Goal: Task Accomplishment & Management: Manage account settings

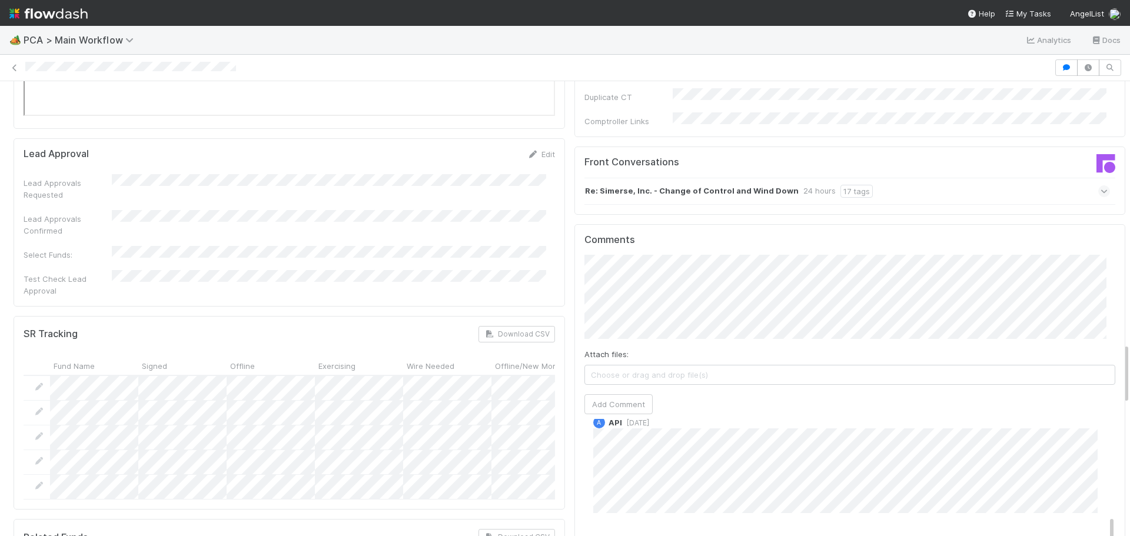
scroll to position [1060, 0]
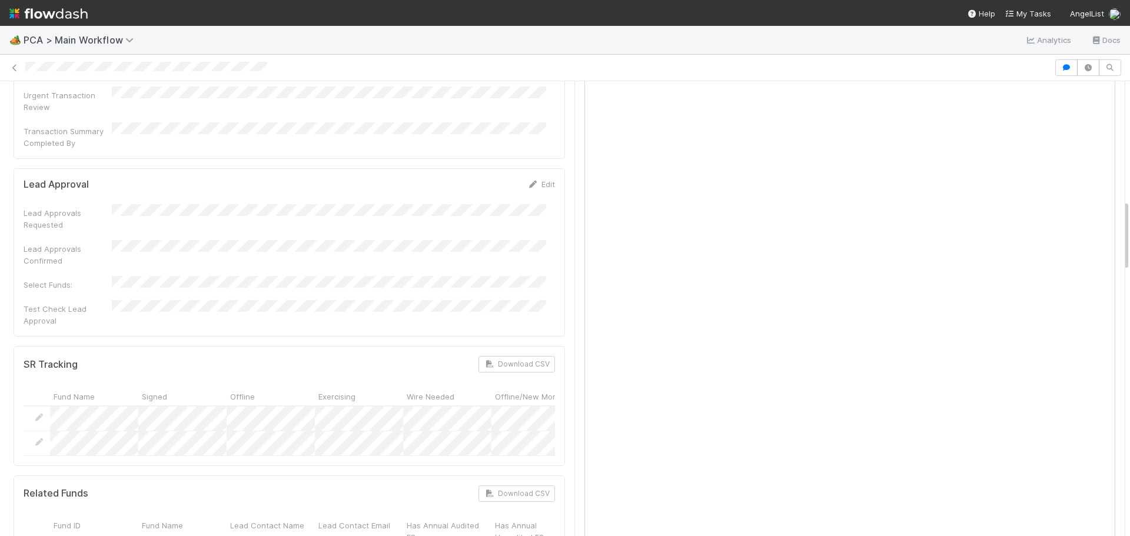
scroll to position [471, 0]
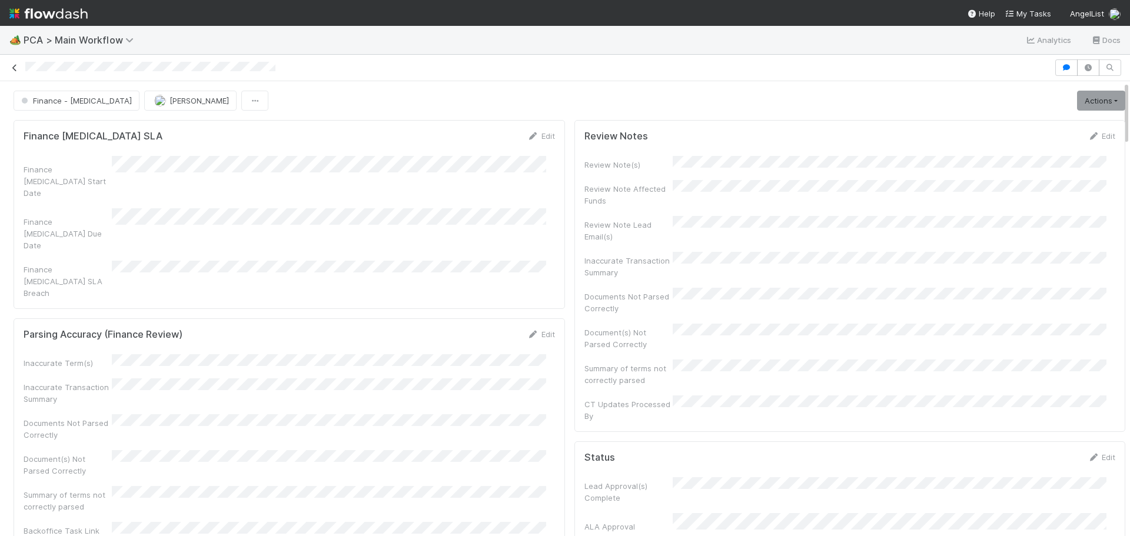
click at [12, 67] on icon at bounding box center [15, 68] width 12 height 8
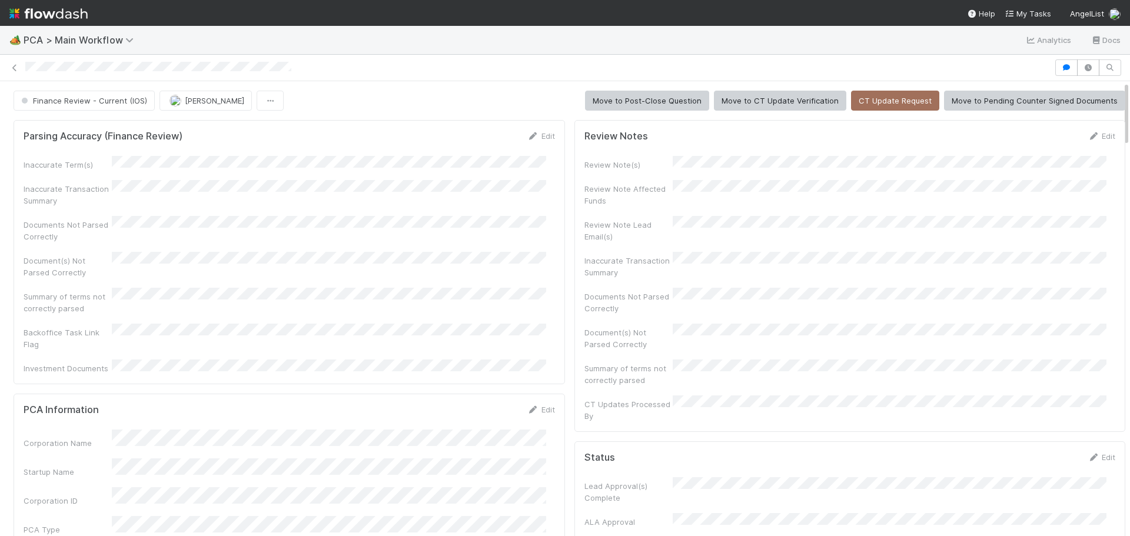
drag, startPoint x: 0, startPoint y: 0, endPoint x: 609, endPoint y: 457, distance: 761.5
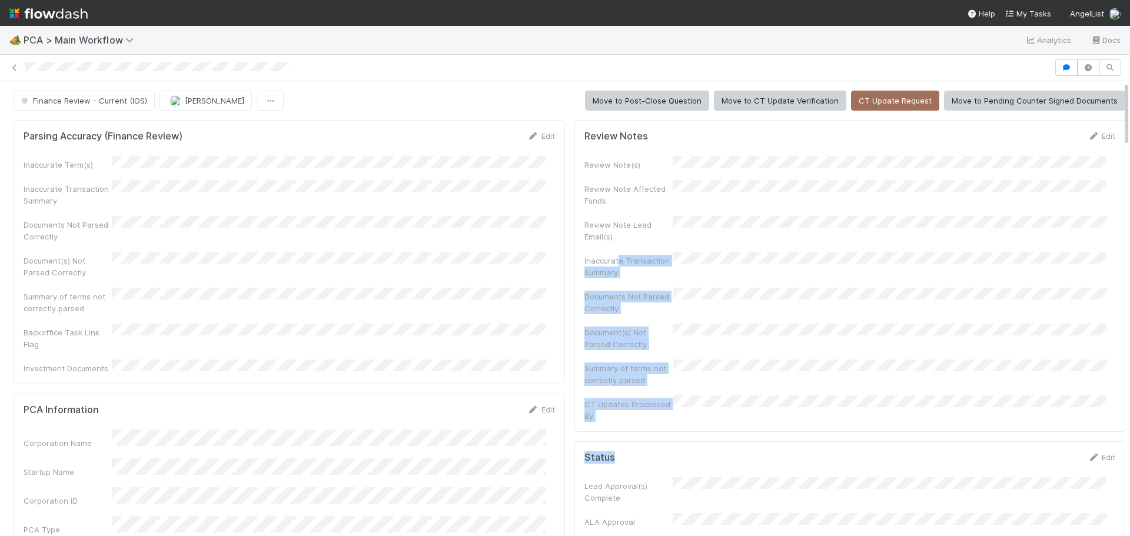
click at [15, 13] on img at bounding box center [48, 14] width 78 height 20
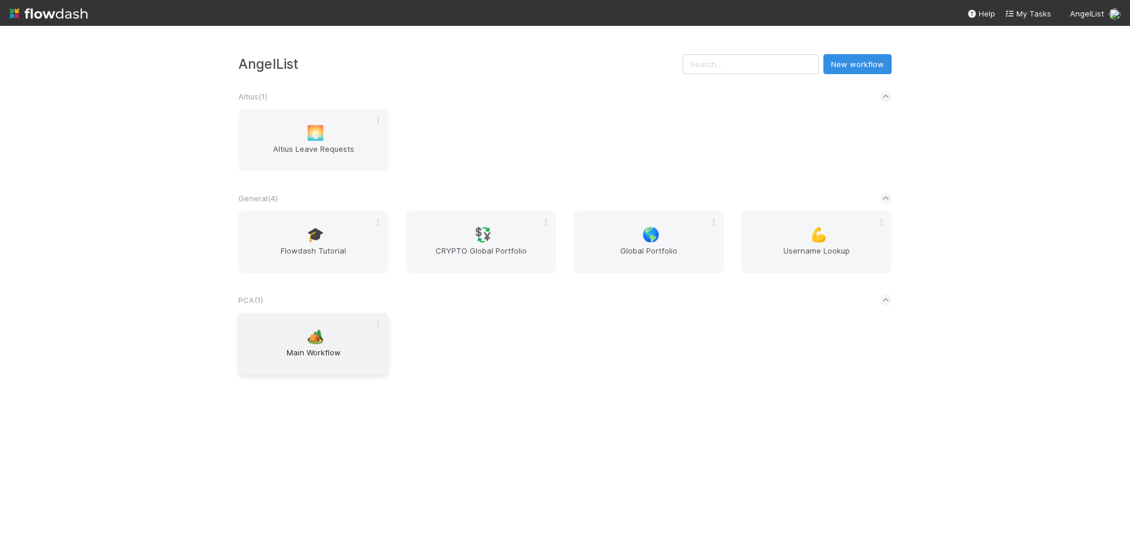
click at [345, 345] on div "🏕️ Main Workflow" at bounding box center [313, 344] width 150 height 62
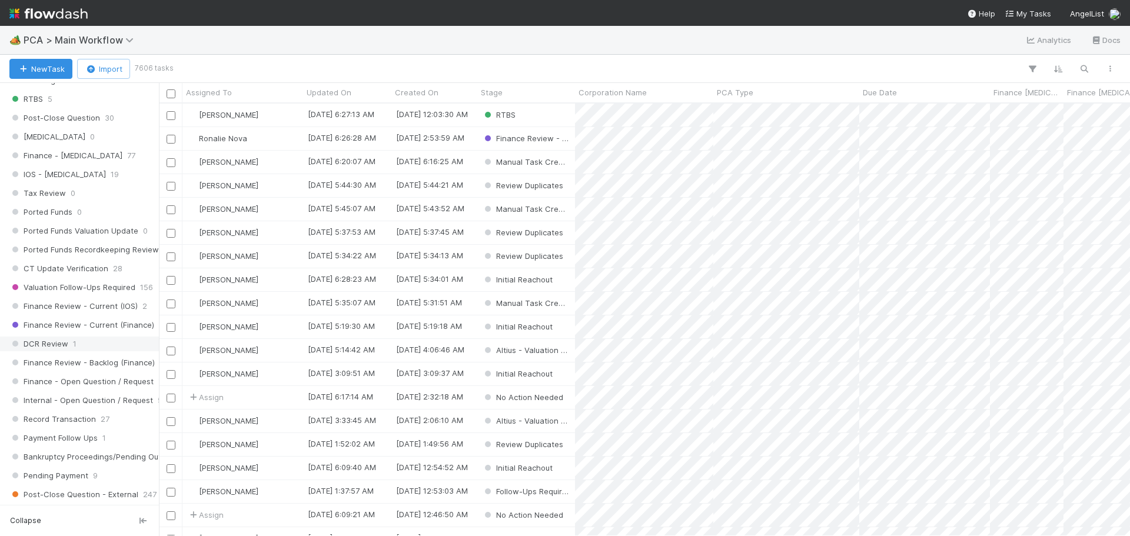
scroll to position [765, 0]
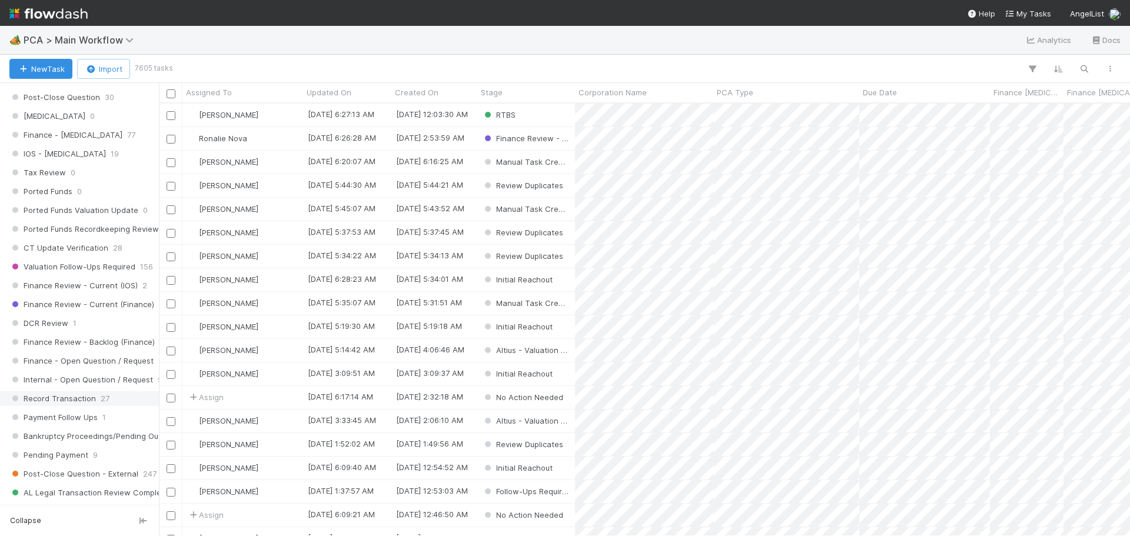
click at [84, 400] on span "Record Transaction" at bounding box center [52, 399] width 87 height 15
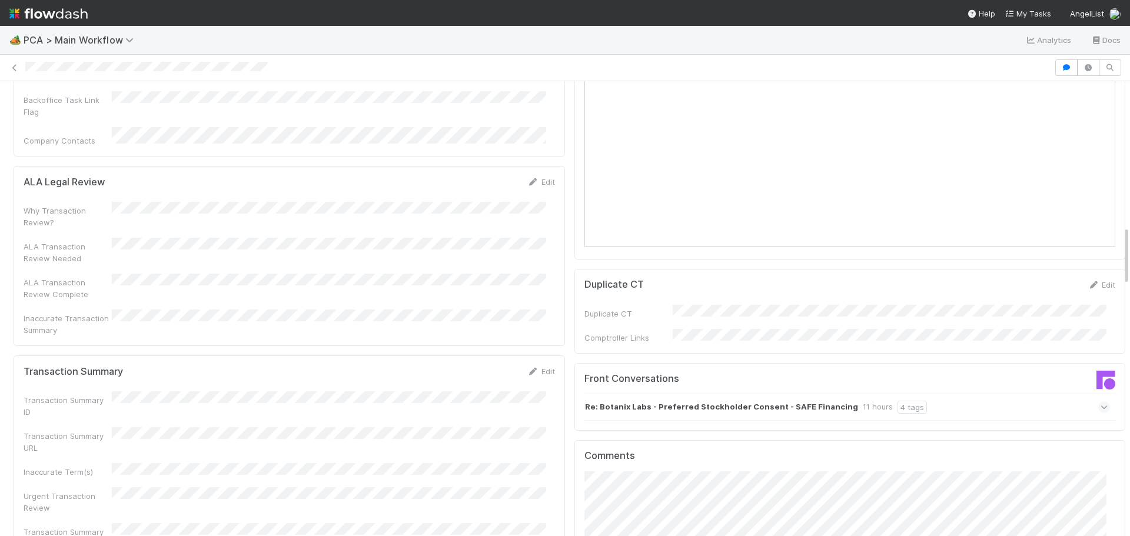
scroll to position [1060, 0]
click at [1101, 404] on icon at bounding box center [1105, 410] width 8 height 12
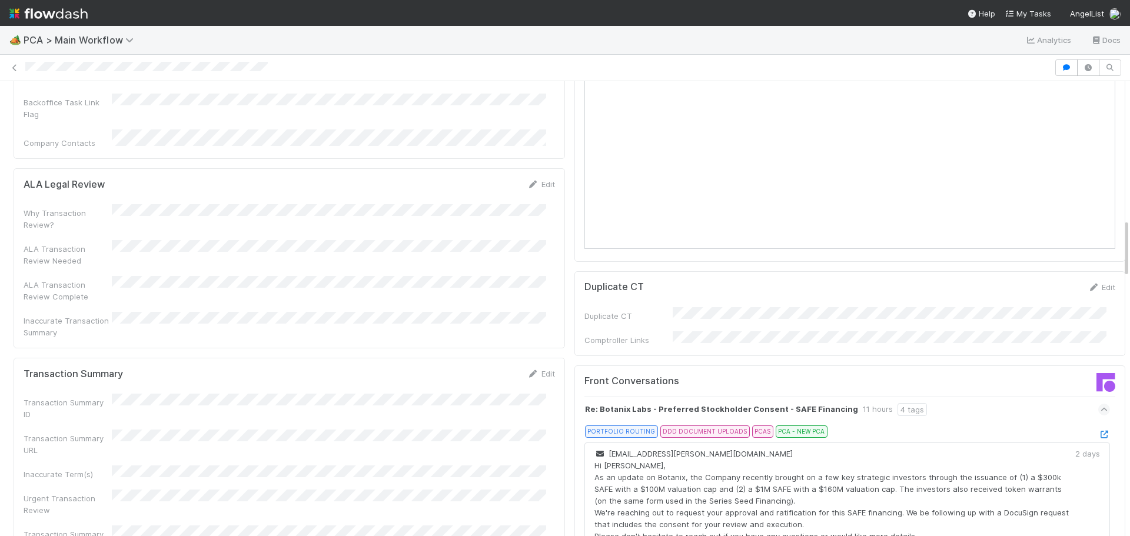
click at [1099, 431] on icon at bounding box center [1105, 435] width 12 height 8
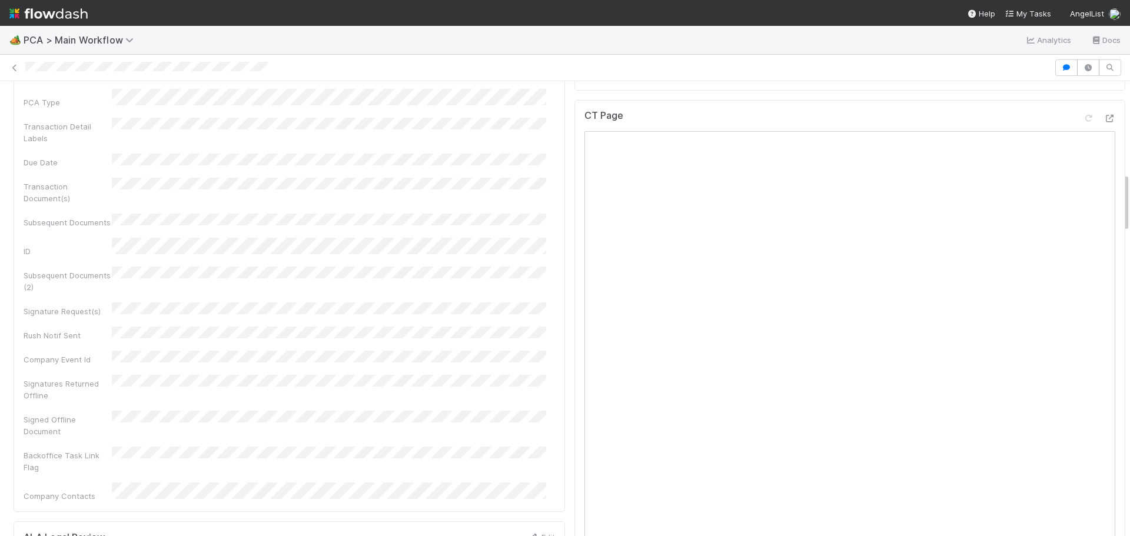
scroll to position [765, 0]
click at [515, 316] on div "Signatures Returned Offline" at bounding box center [290, 329] width 532 height 26
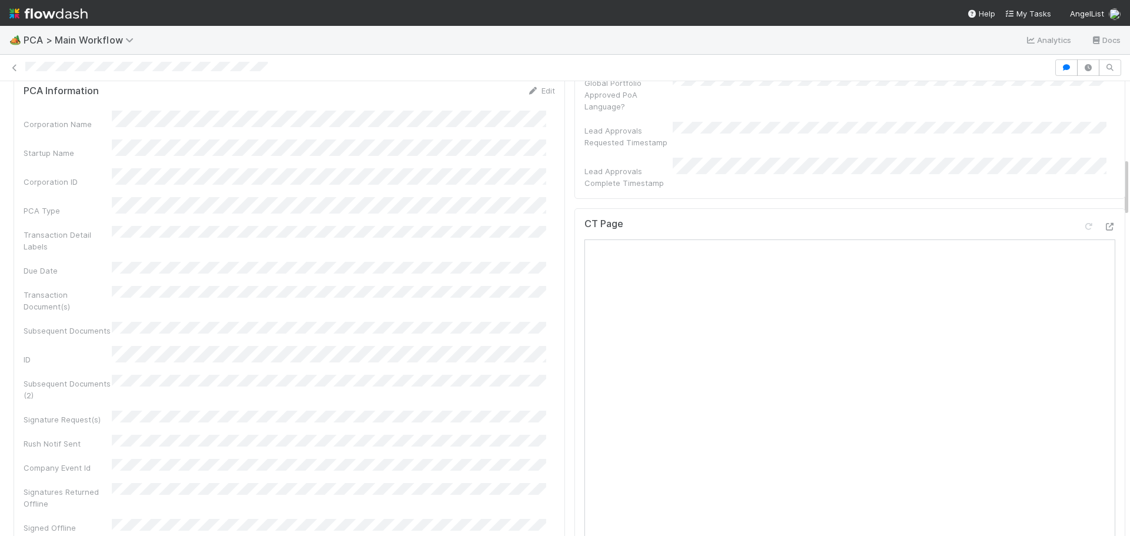
scroll to position [589, 0]
drag, startPoint x: 90, startPoint y: 33, endPoint x: 424, endPoint y: 386, distance: 485.6
click at [424, 386] on div "Corporation Name Startup Name Corporation ID PCA Type Transaction Detail Labels…" at bounding box center [290, 370] width 532 height 500
click at [899, 9] on nav "Help My Tasks AngelList" at bounding box center [565, 13] width 1130 height 26
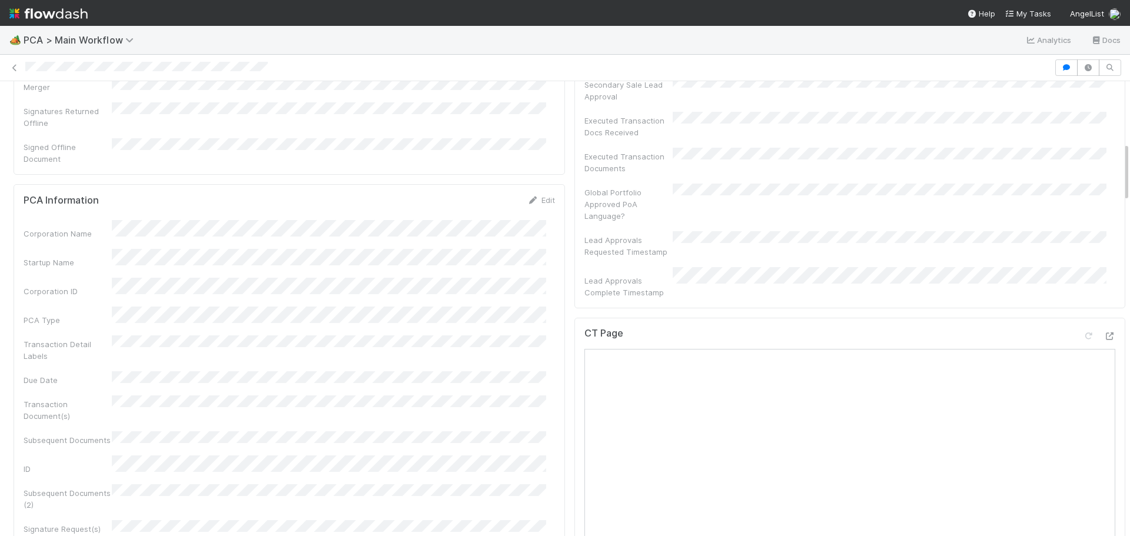
scroll to position [471, 0]
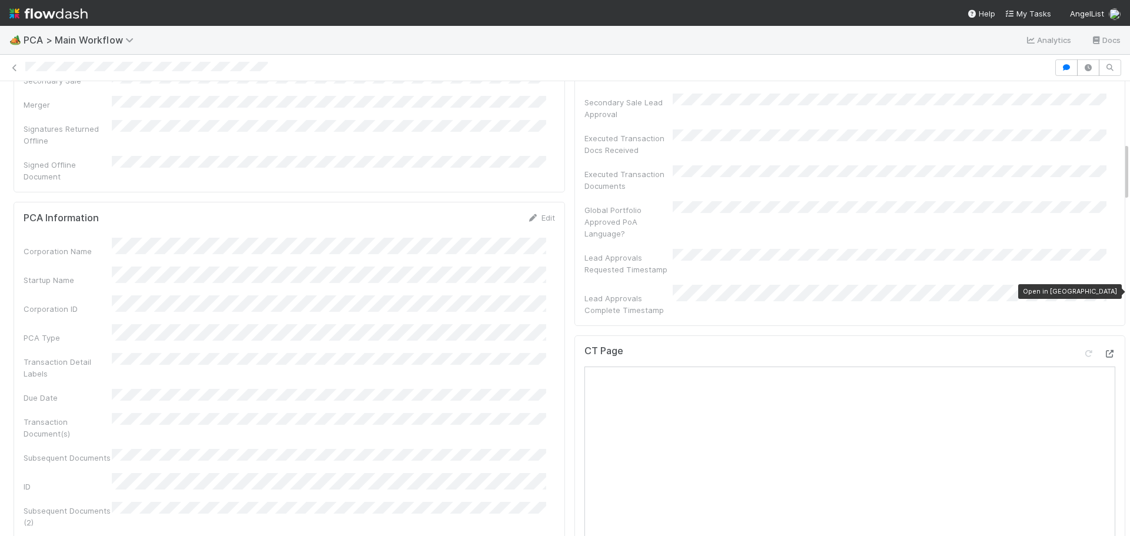
click at [1104, 350] on icon at bounding box center [1110, 354] width 12 height 8
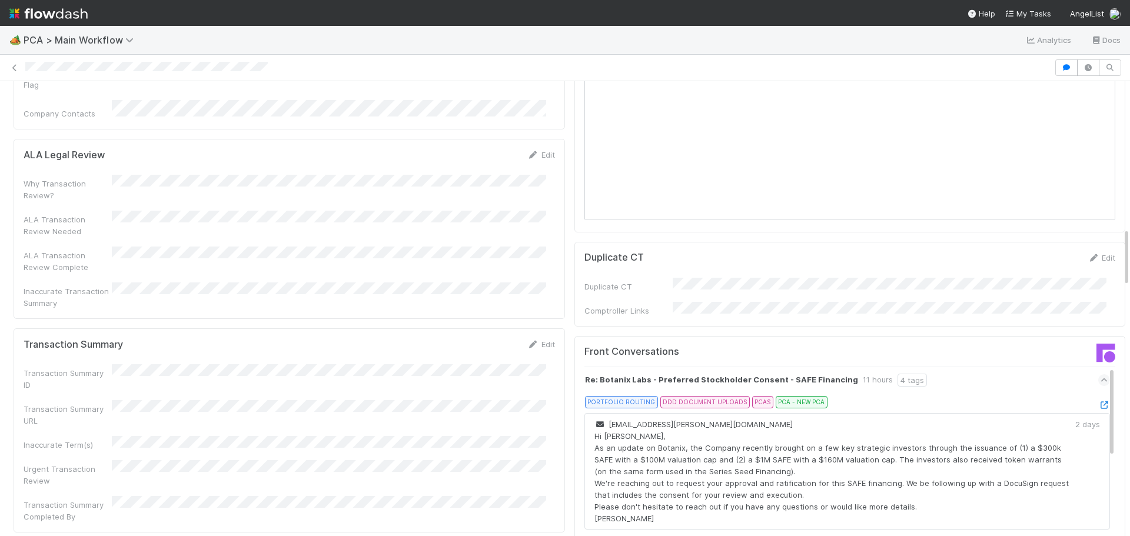
scroll to position [1060, 0]
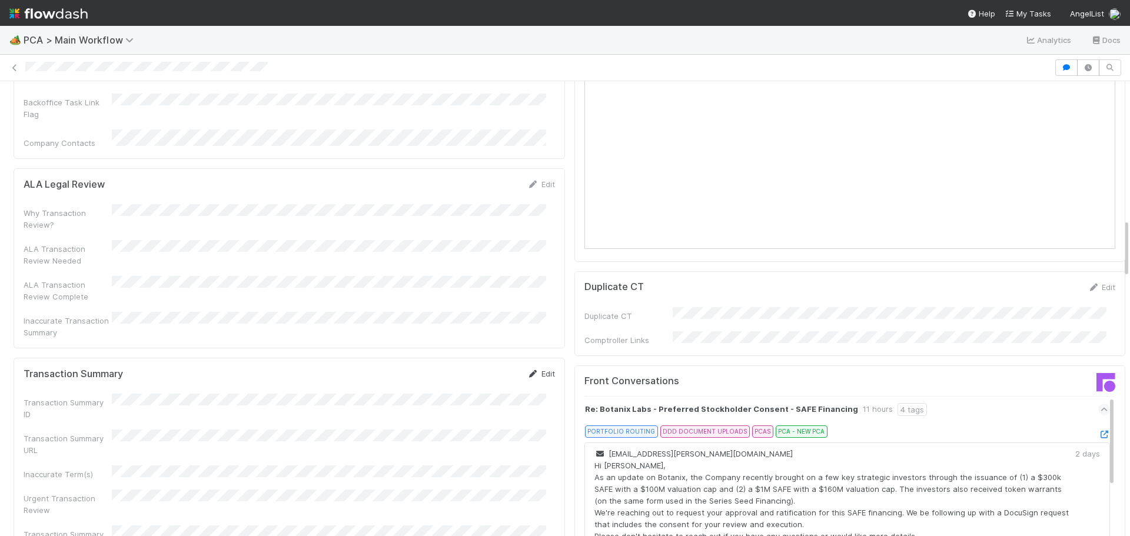
click at [541, 369] on link "Edit" at bounding box center [542, 373] width 28 height 9
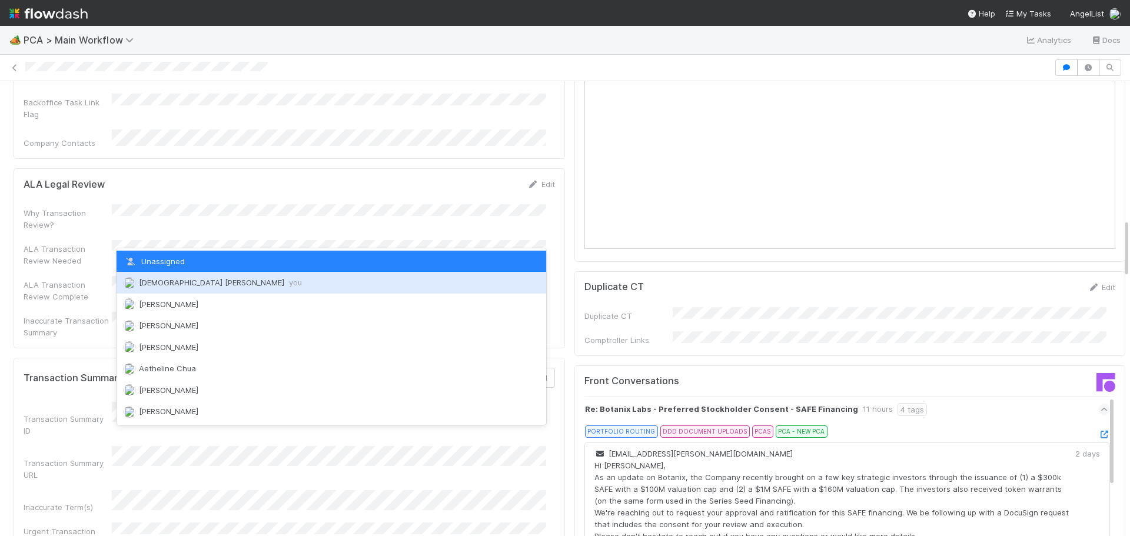
click at [201, 286] on span "Cristantine Angelus Caparos you" at bounding box center [220, 282] width 163 height 9
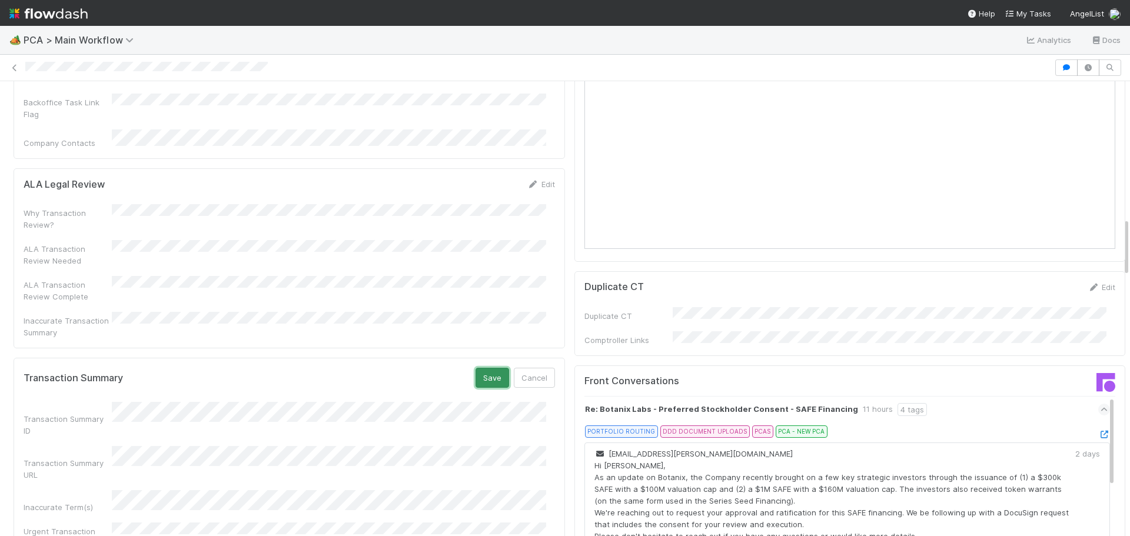
click at [489, 368] on button "Save" at bounding box center [493, 378] width 34 height 20
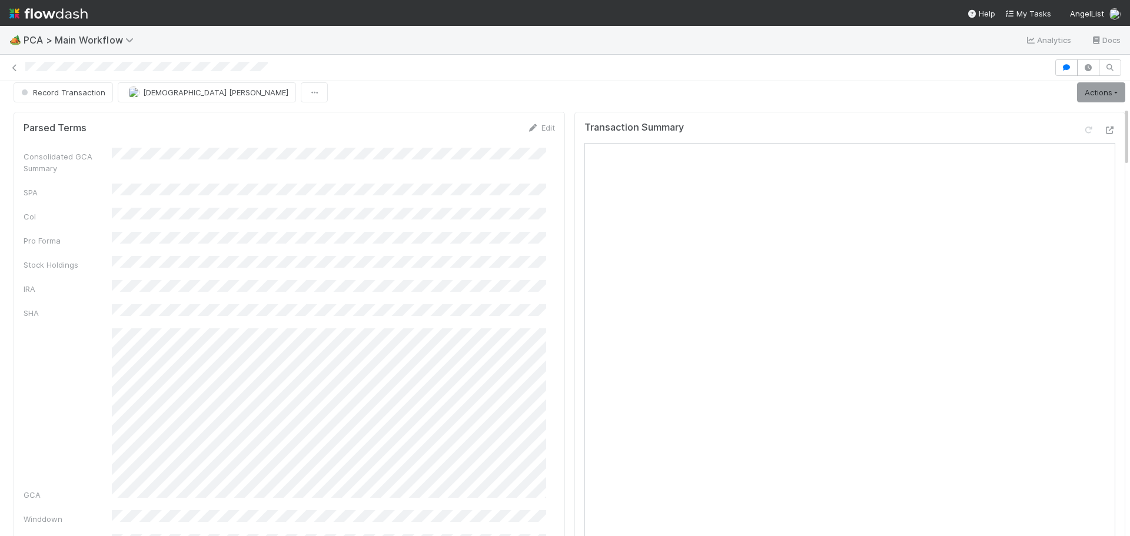
scroll to position [0, 0]
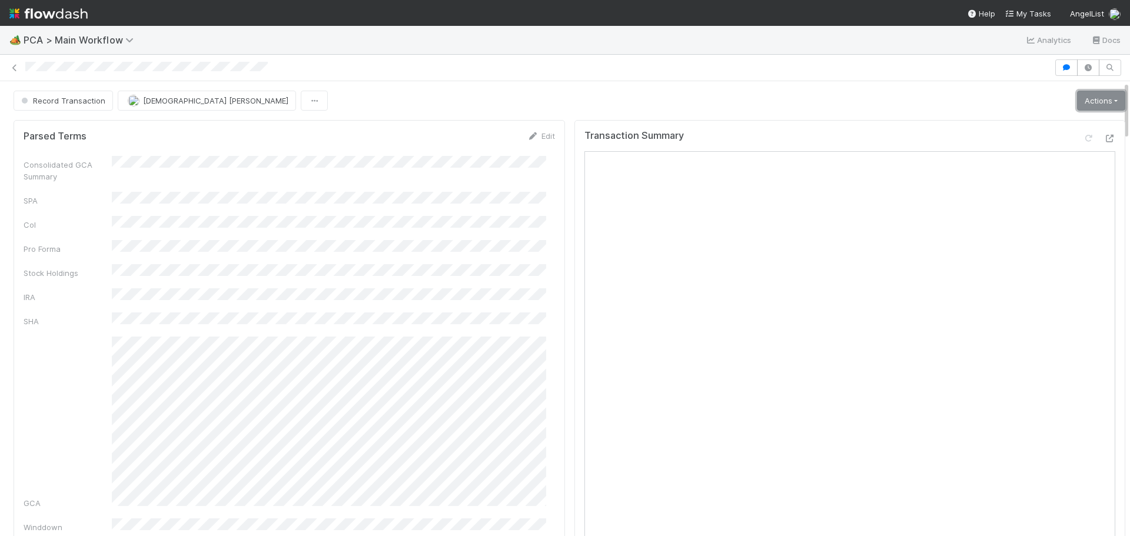
click at [1082, 100] on link "Actions" at bounding box center [1101, 101] width 48 height 20
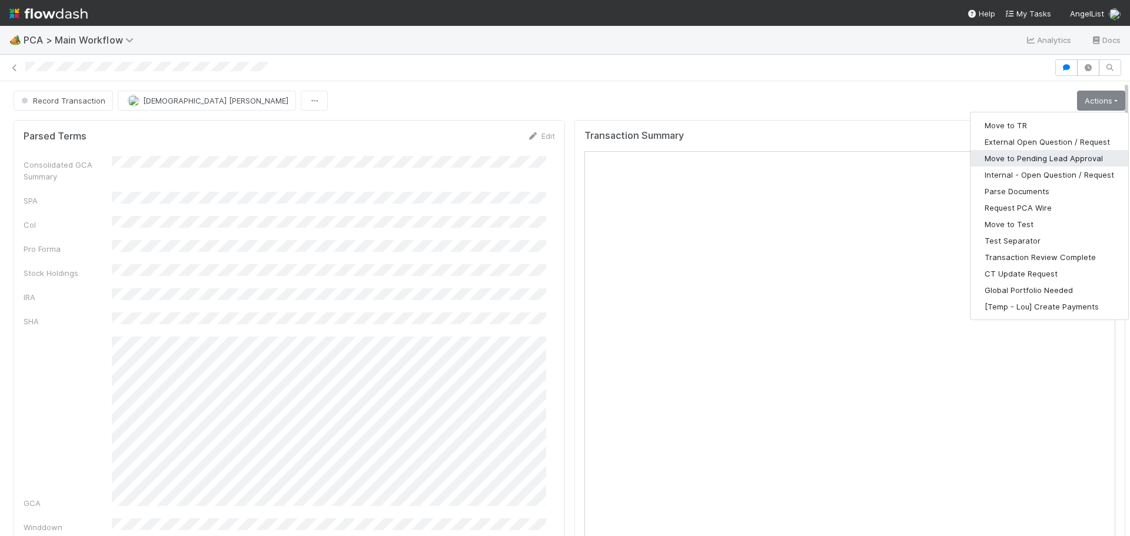
click at [1029, 161] on button "Move to Pending Lead Approval" at bounding box center [1050, 158] width 158 height 16
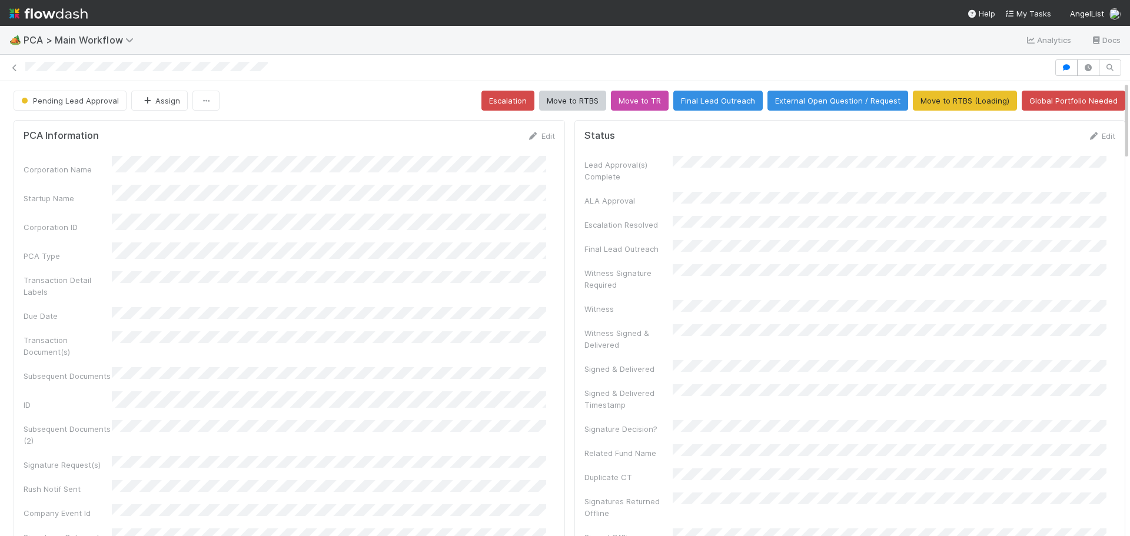
click at [333, 80] on div at bounding box center [565, 68] width 1130 height 26
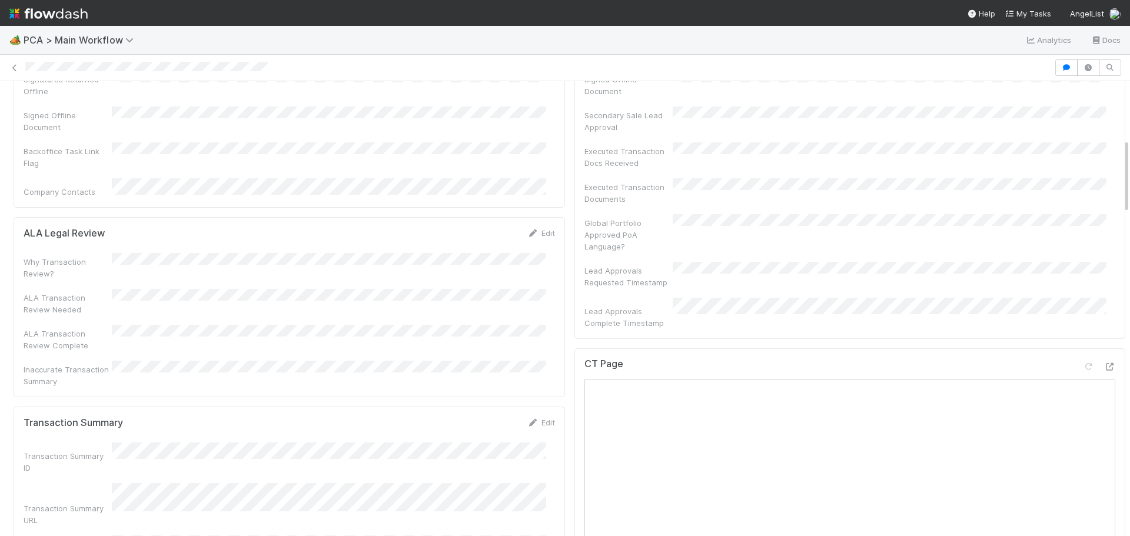
scroll to position [353, 0]
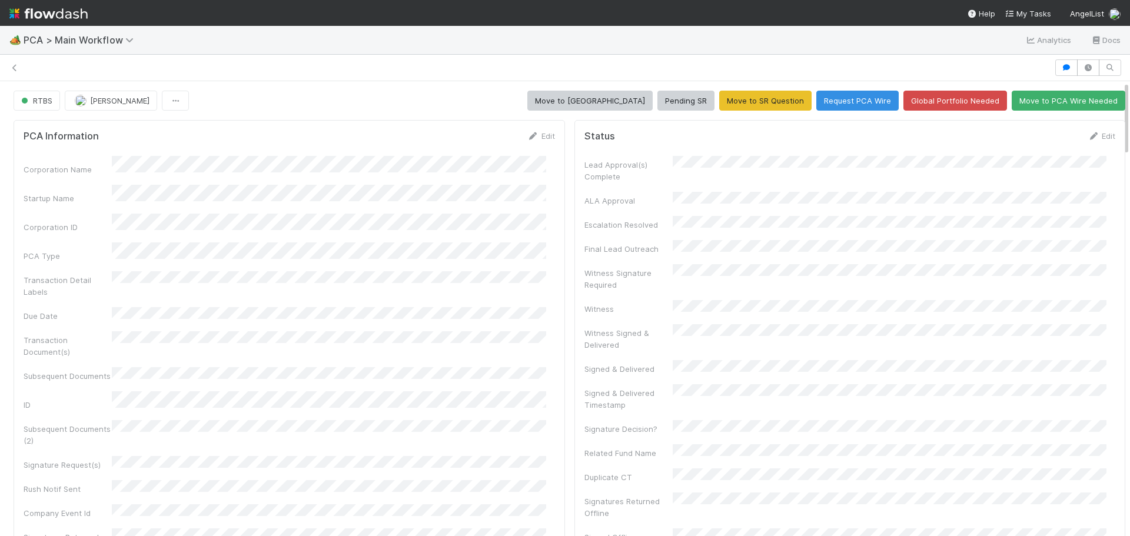
click at [36, 15] on img at bounding box center [48, 14] width 78 height 20
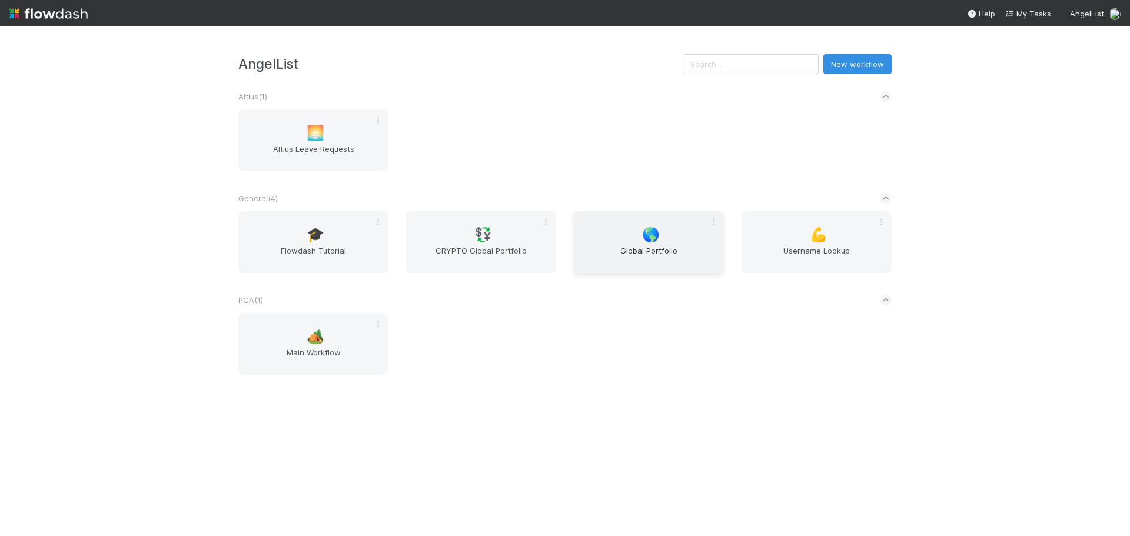
click at [647, 230] on span "🌎" at bounding box center [651, 234] width 18 height 15
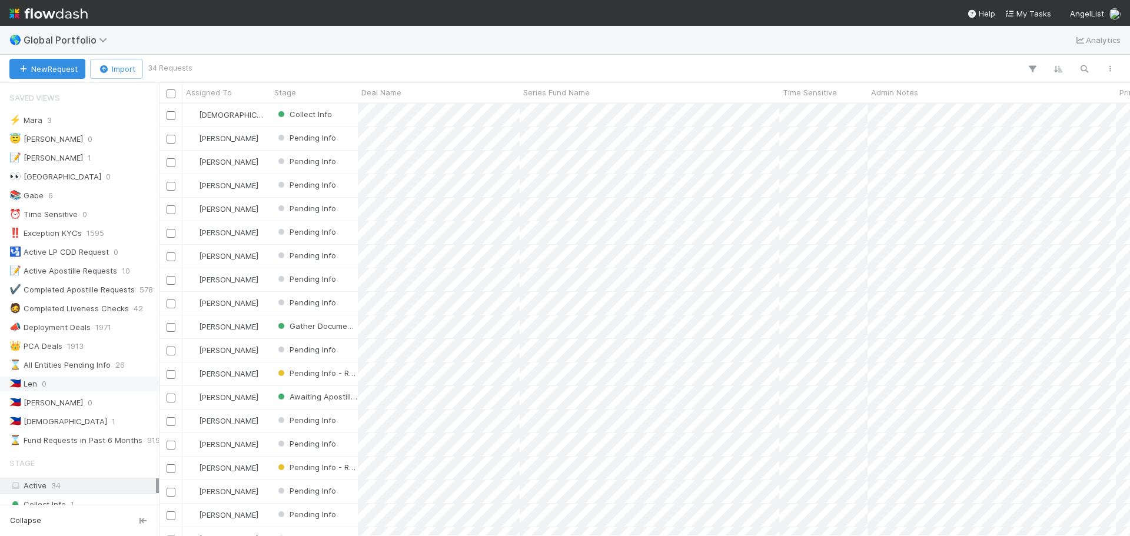
scroll to position [424, 963]
click at [52, 425] on div "🇵🇭 [PERSON_NAME] 1" at bounding box center [82, 422] width 147 height 15
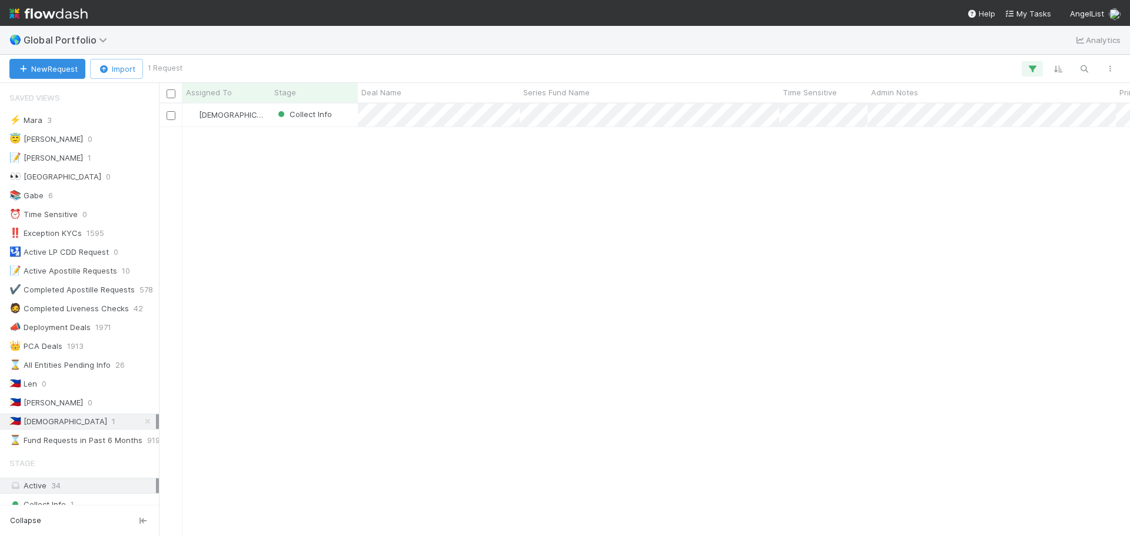
scroll to position [424, 963]
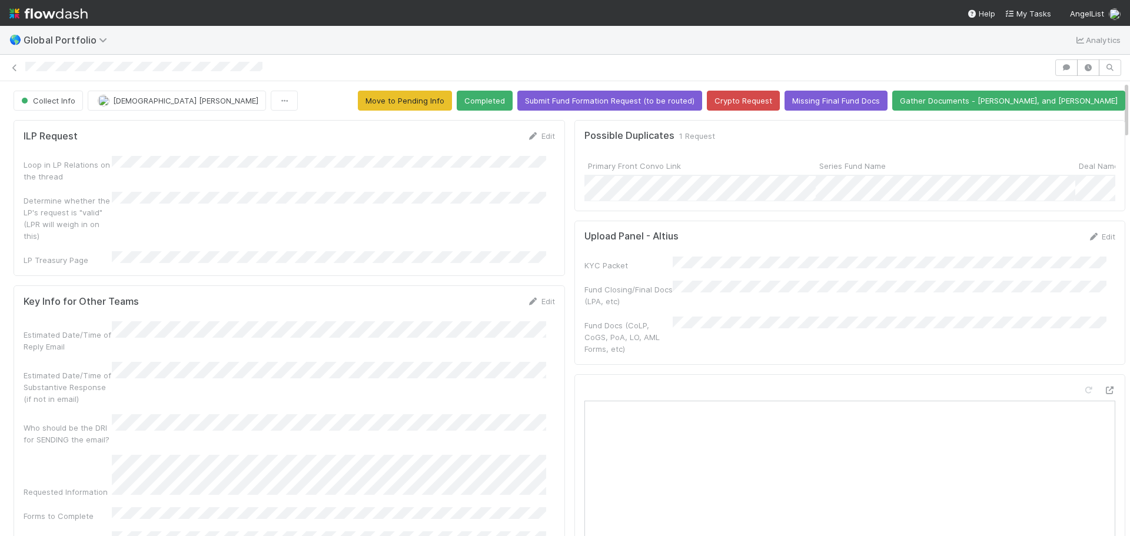
click at [21, 16] on img at bounding box center [48, 14] width 78 height 20
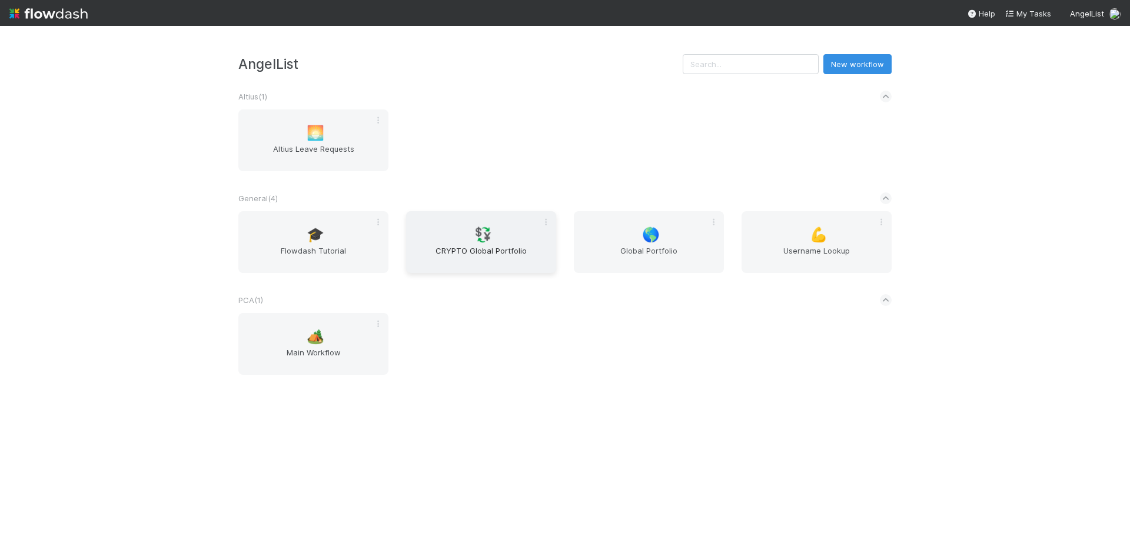
click at [486, 240] on span "💱" at bounding box center [484, 234] width 18 height 15
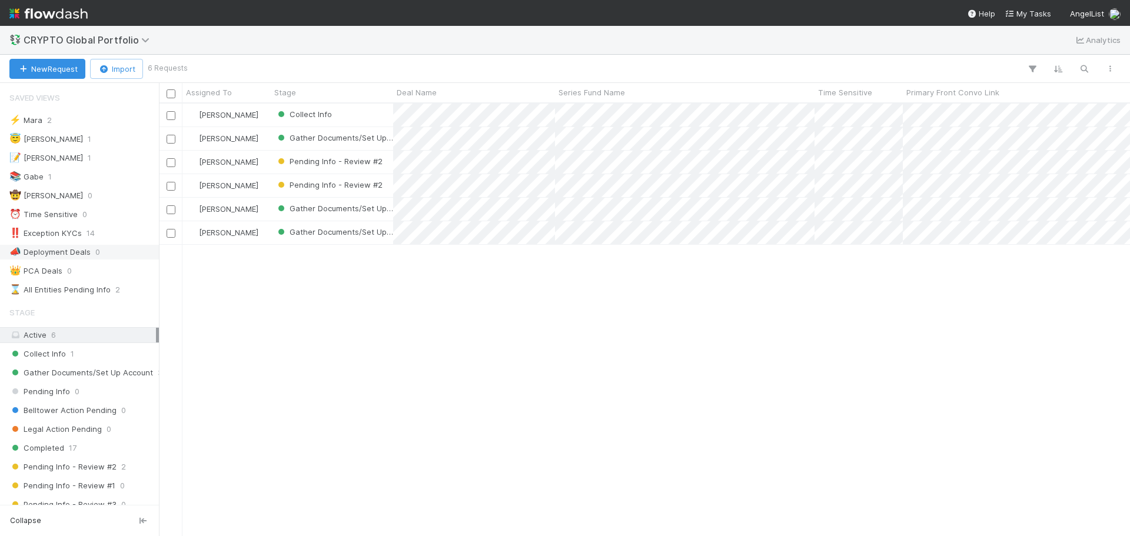
scroll to position [424, 963]
click at [89, 354] on div "Collect Info 1" at bounding box center [82, 354] width 147 height 15
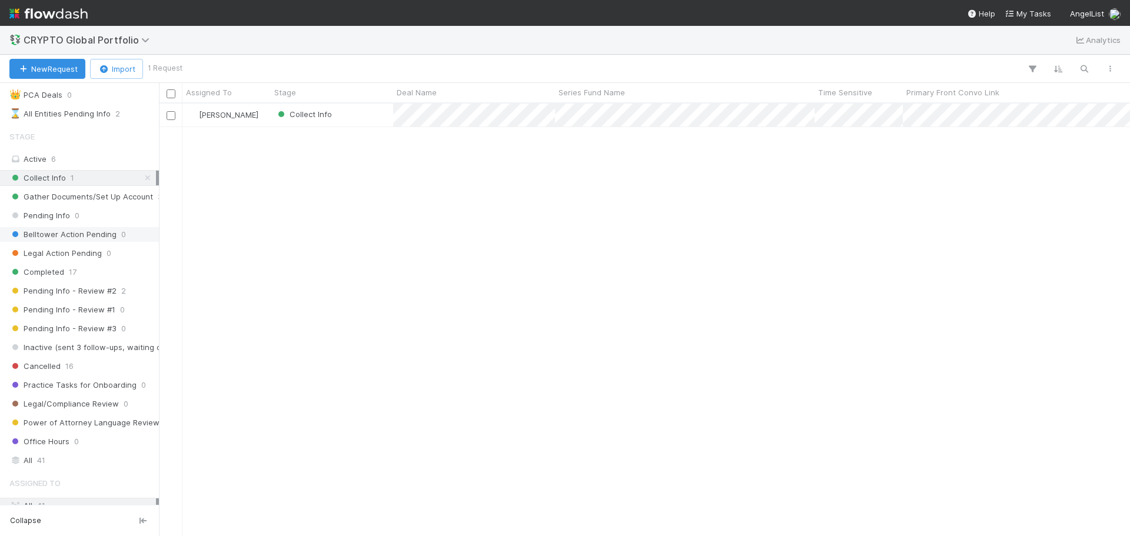
scroll to position [177, 0]
click at [89, 39] on span "CRYPTO Global Portfolio" at bounding box center [90, 40] width 132 height 12
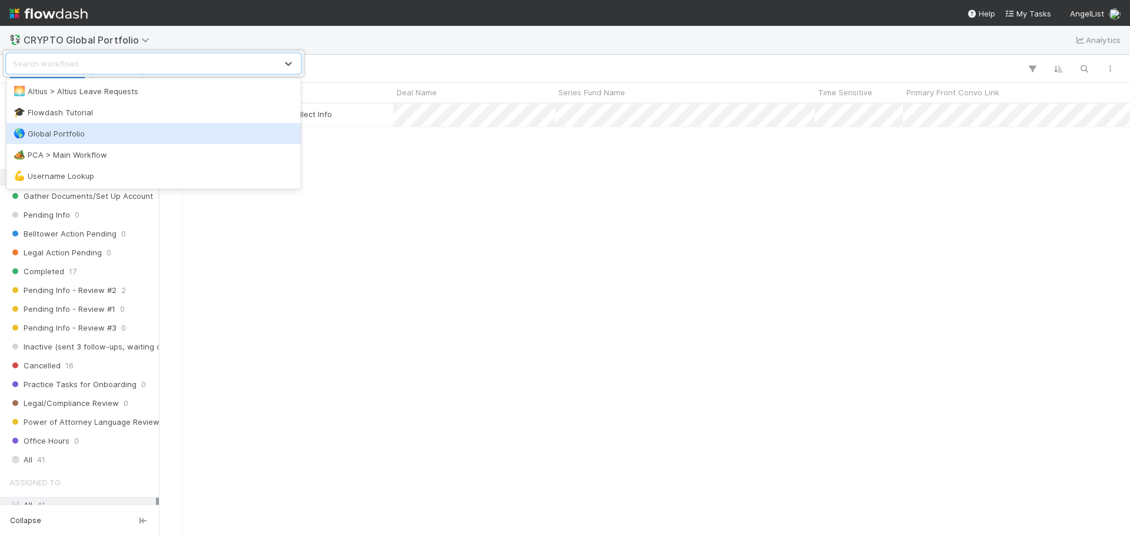
click at [70, 135] on div "🌎 Global Portfolio" at bounding box center [154, 134] width 280 height 12
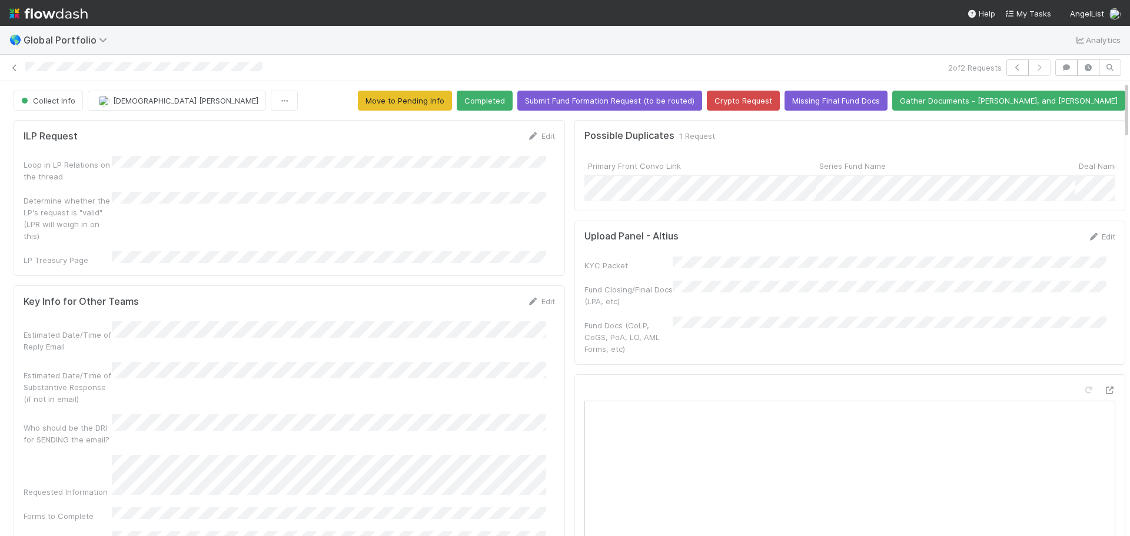
click at [544, 57] on div "2 of 2 Requests" at bounding box center [565, 68] width 1130 height 26
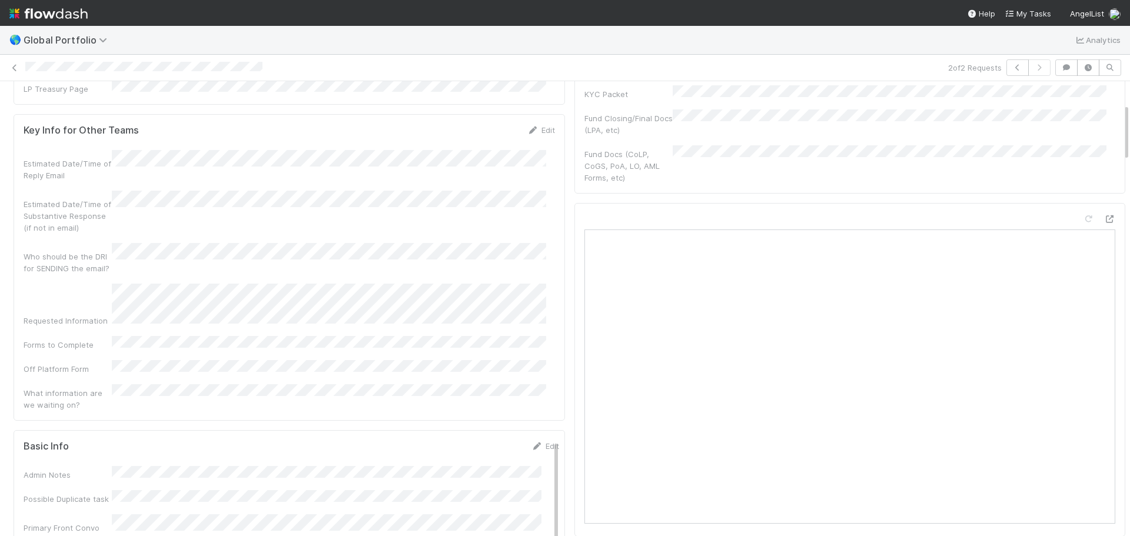
scroll to position [177, 0]
click at [806, 127] on div "Fund Closing/Final Docs (LPA, etc)" at bounding box center [851, 117] width 532 height 26
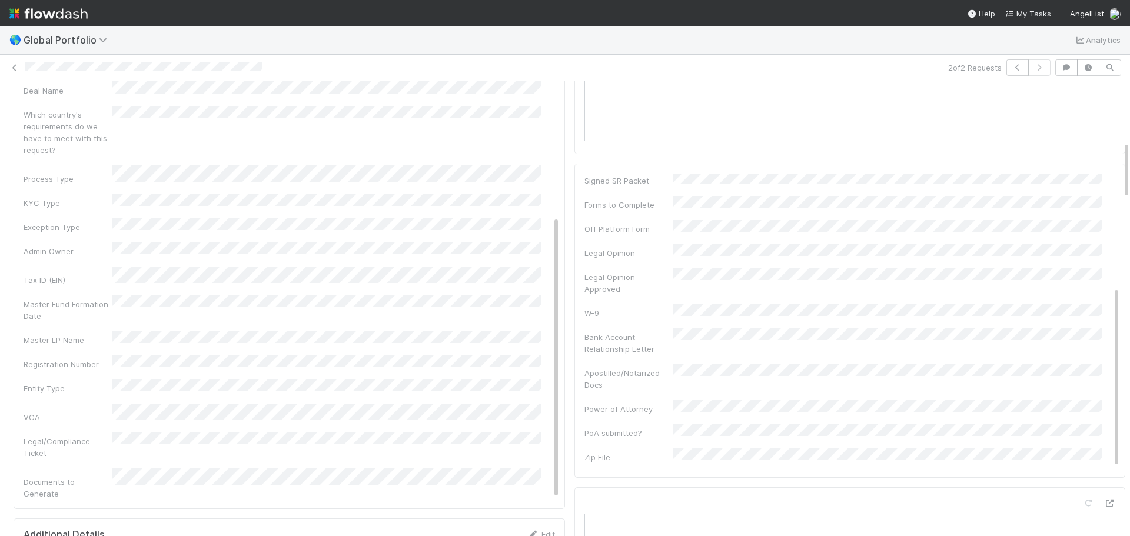
scroll to position [824, 0]
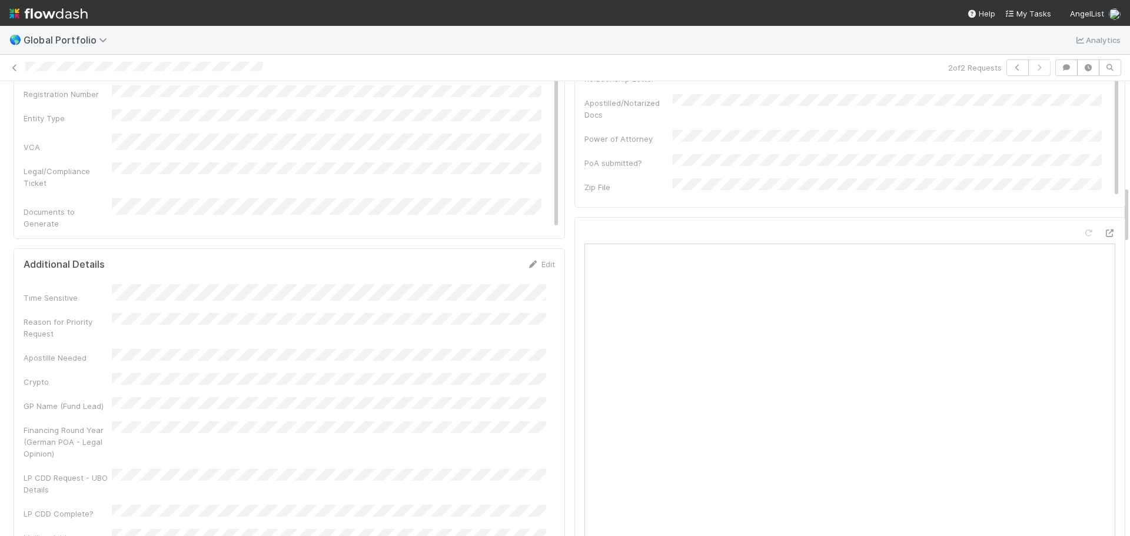
click at [1099, 258] on div at bounding box center [851, 384] width 552 height 334
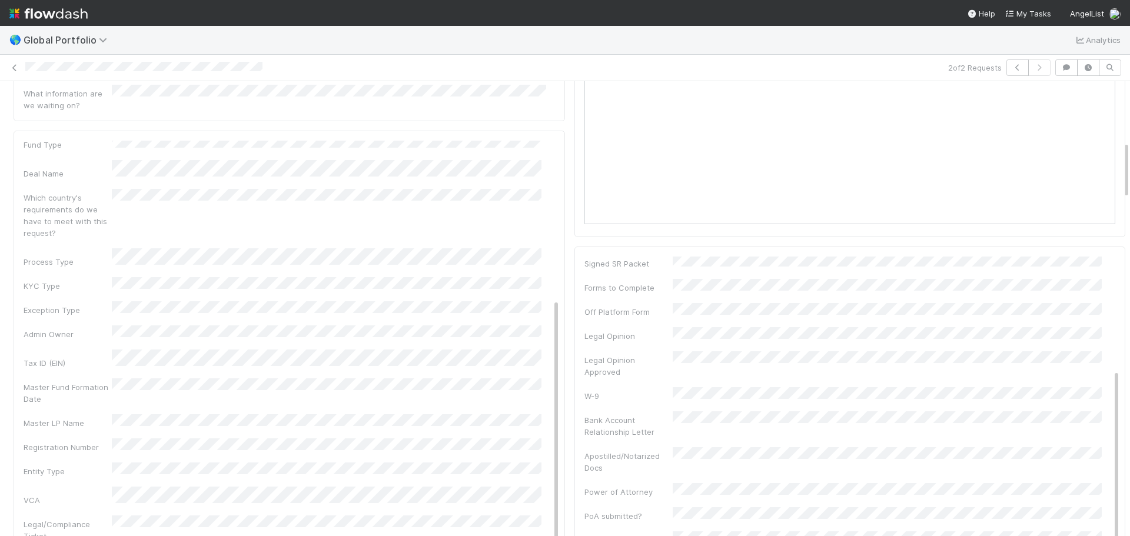
scroll to position [765, 0]
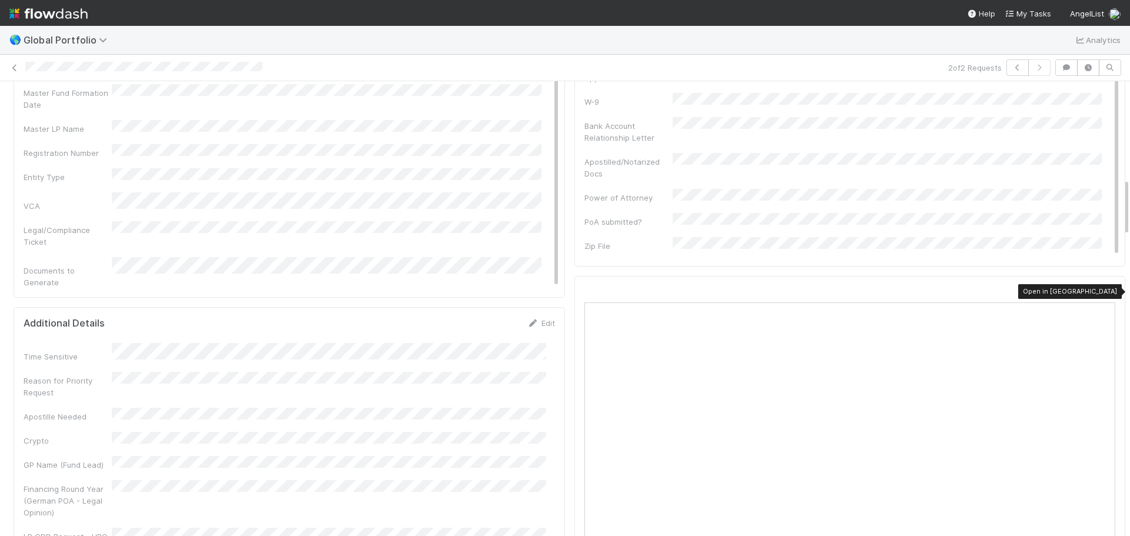
click at [1104, 291] on icon at bounding box center [1110, 293] width 12 height 8
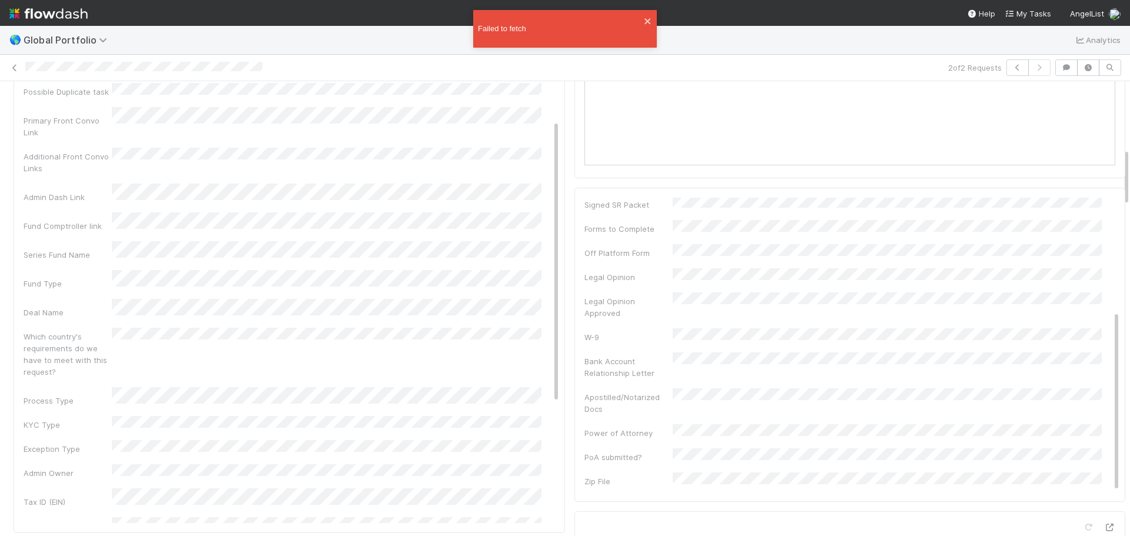
scroll to position [59, 0]
click at [648, 18] on icon "close" at bounding box center [648, 20] width 8 height 9
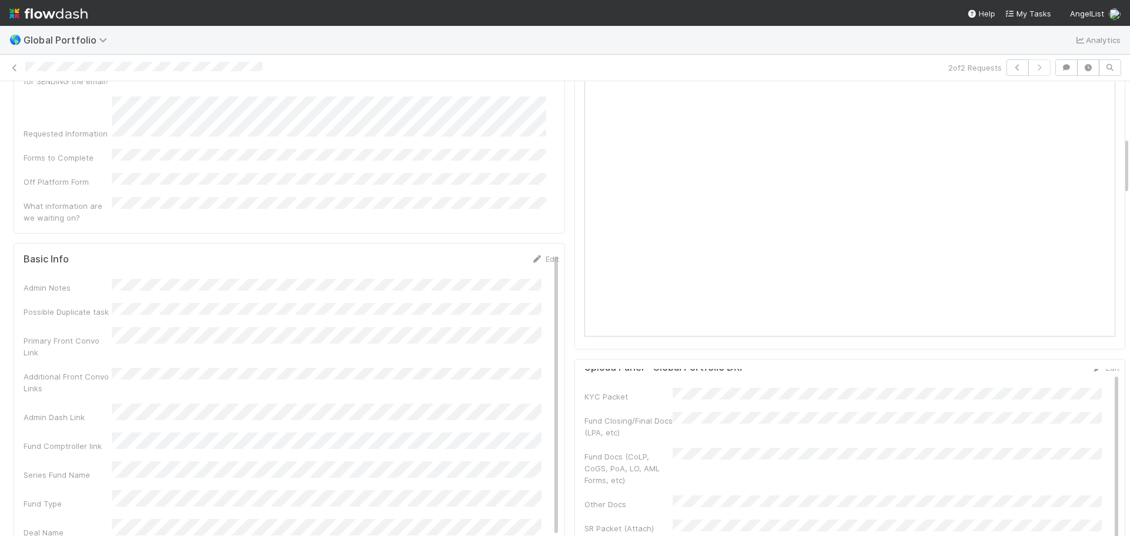
scroll to position [353, 0]
click at [532, 260] on link "Edit" at bounding box center [546, 264] width 28 height 9
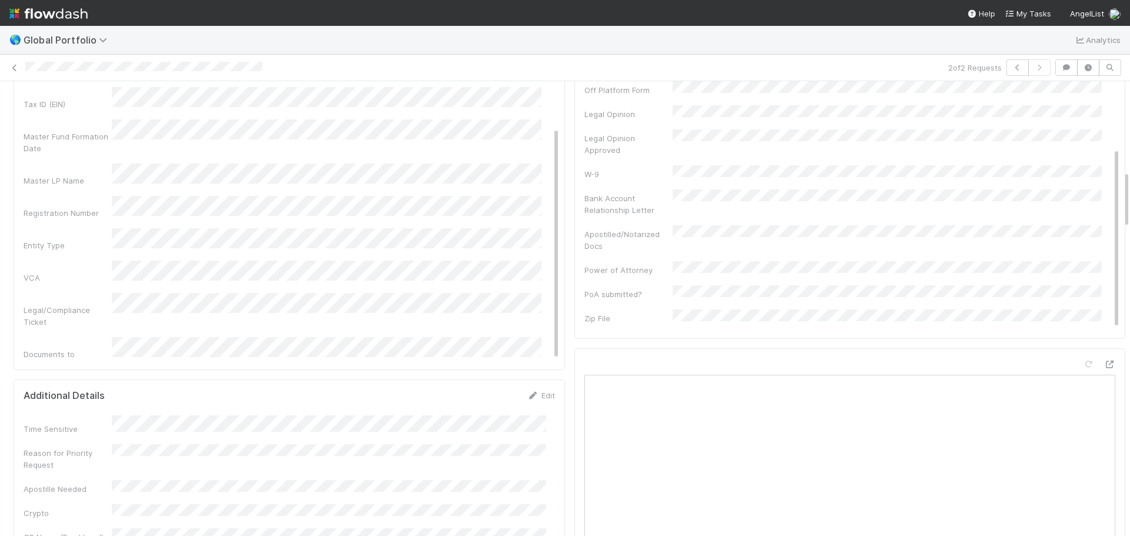
scroll to position [707, 0]
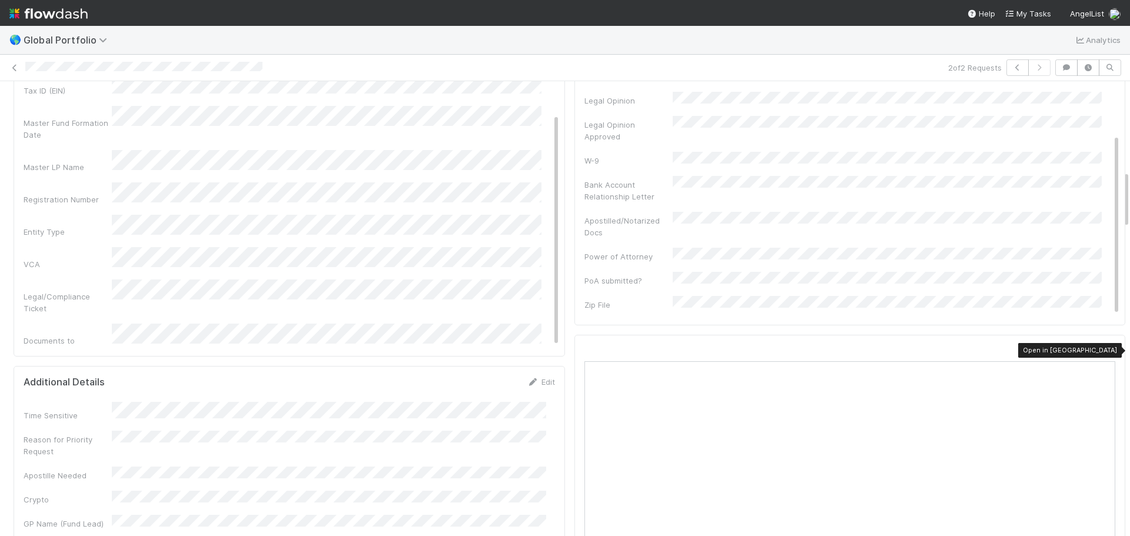
click at [1104, 349] on icon at bounding box center [1110, 351] width 12 height 8
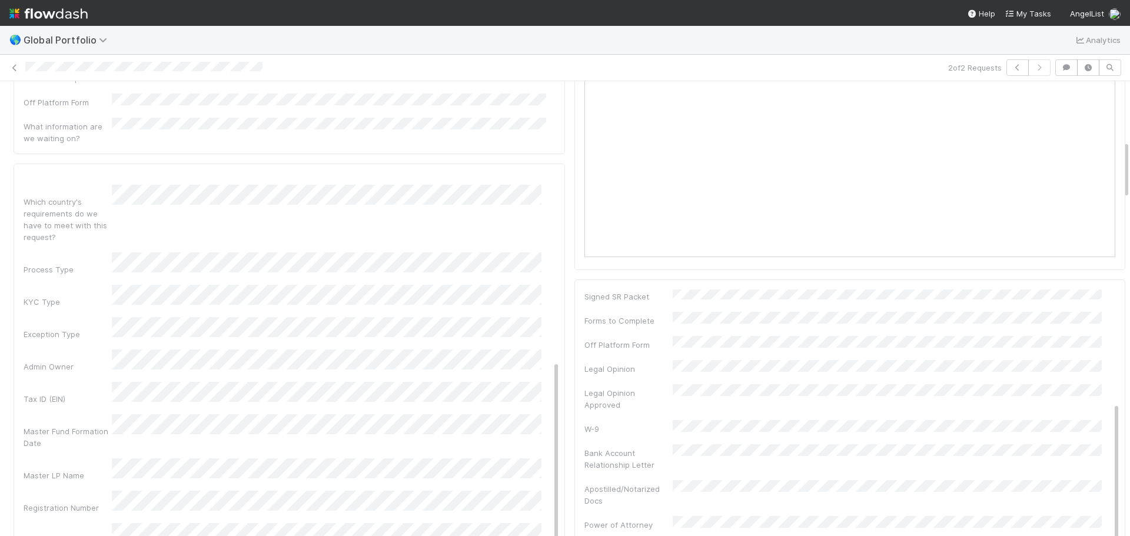
scroll to position [471, 0]
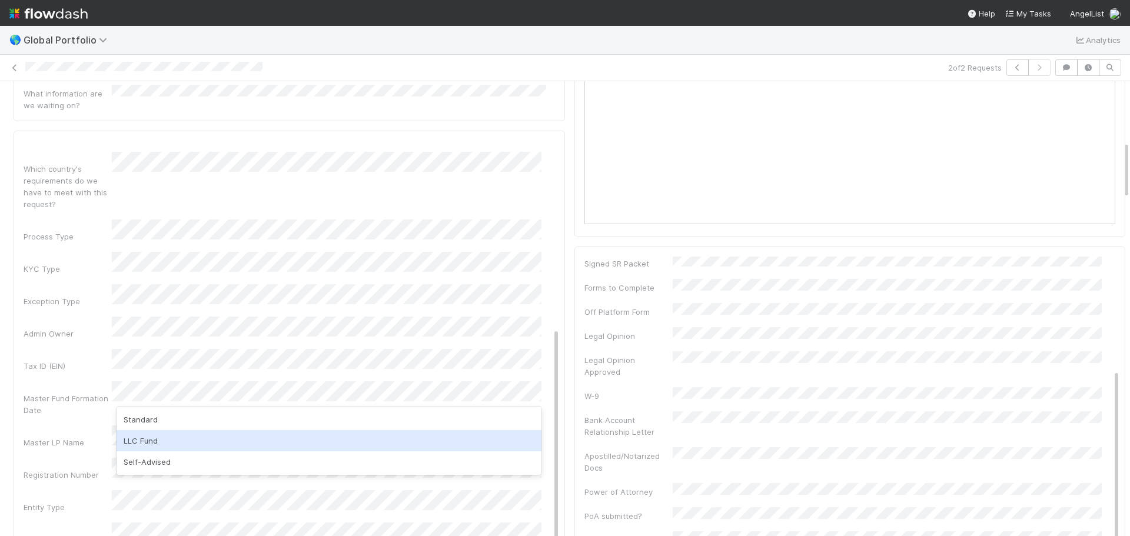
click at [271, 443] on div "LLC Fund" at bounding box center [329, 440] width 425 height 21
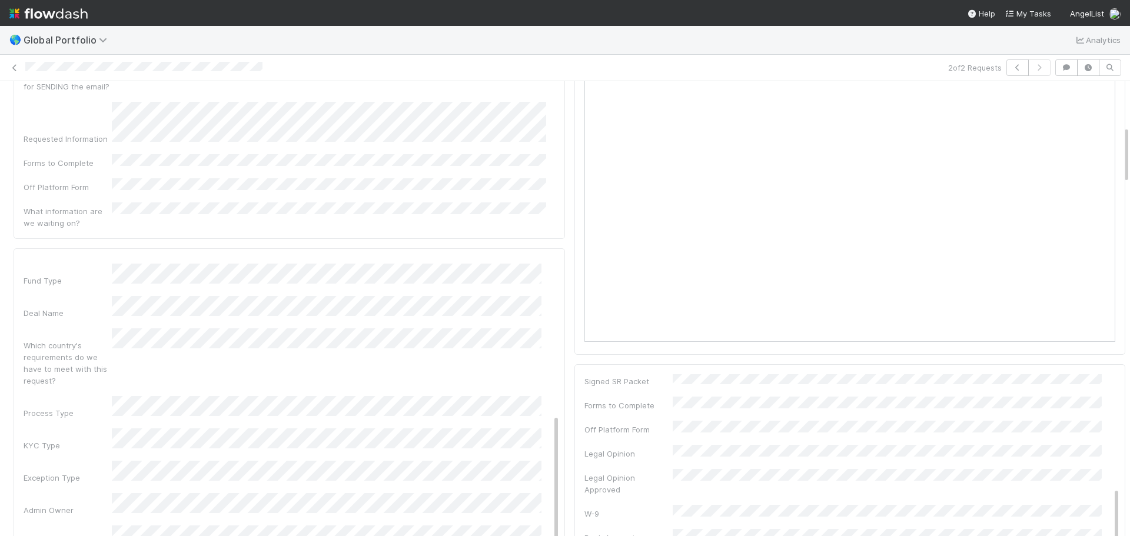
scroll to position [393, 0]
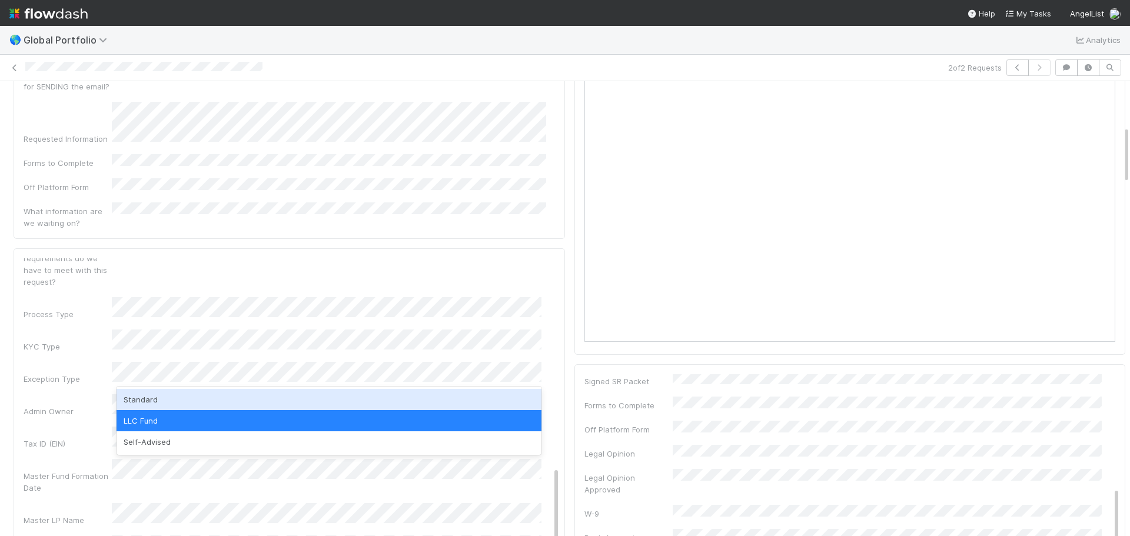
click at [155, 406] on div "Standard" at bounding box center [329, 399] width 425 height 21
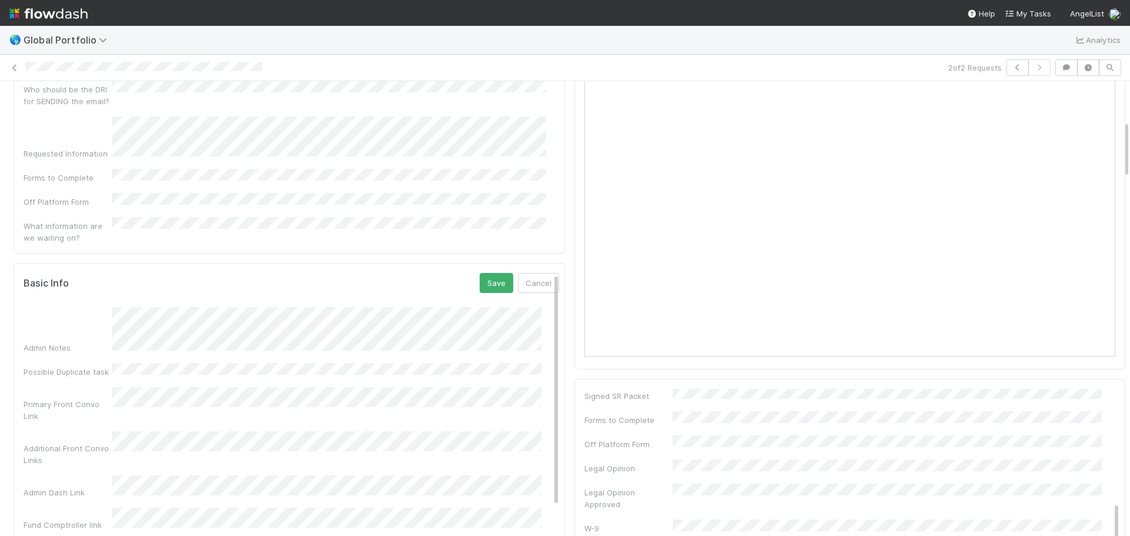
scroll to position [236, 0]
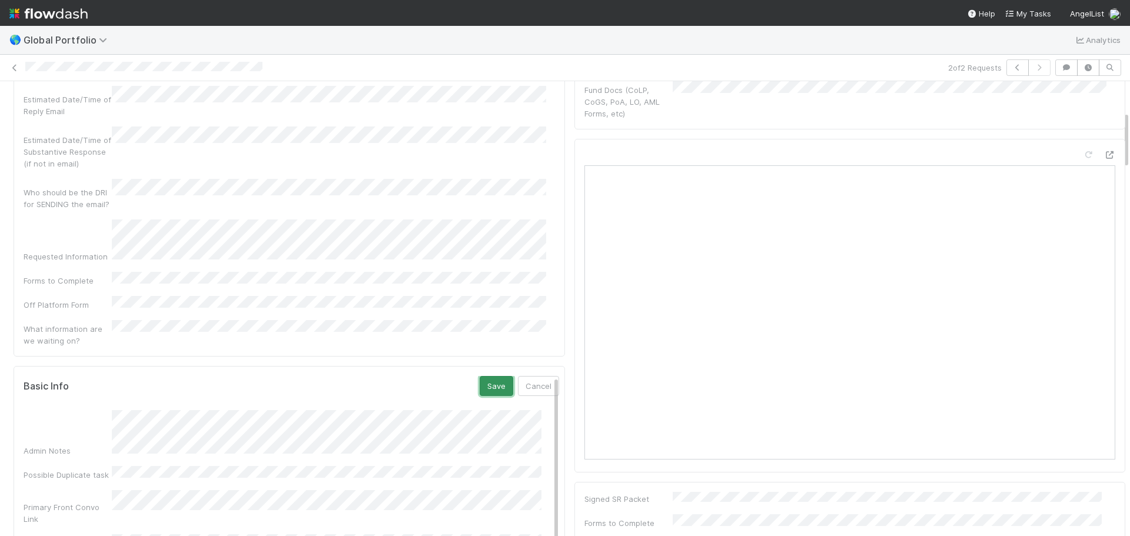
click at [482, 376] on button "Save" at bounding box center [497, 386] width 34 height 20
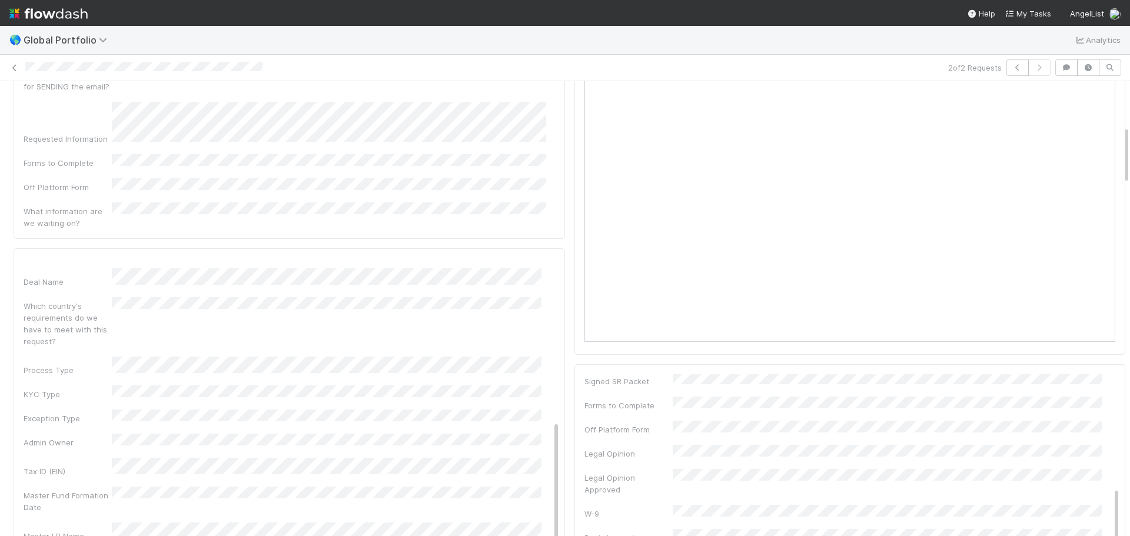
scroll to position [412, 0]
click at [534, 260] on link "Edit" at bounding box center [546, 264] width 28 height 9
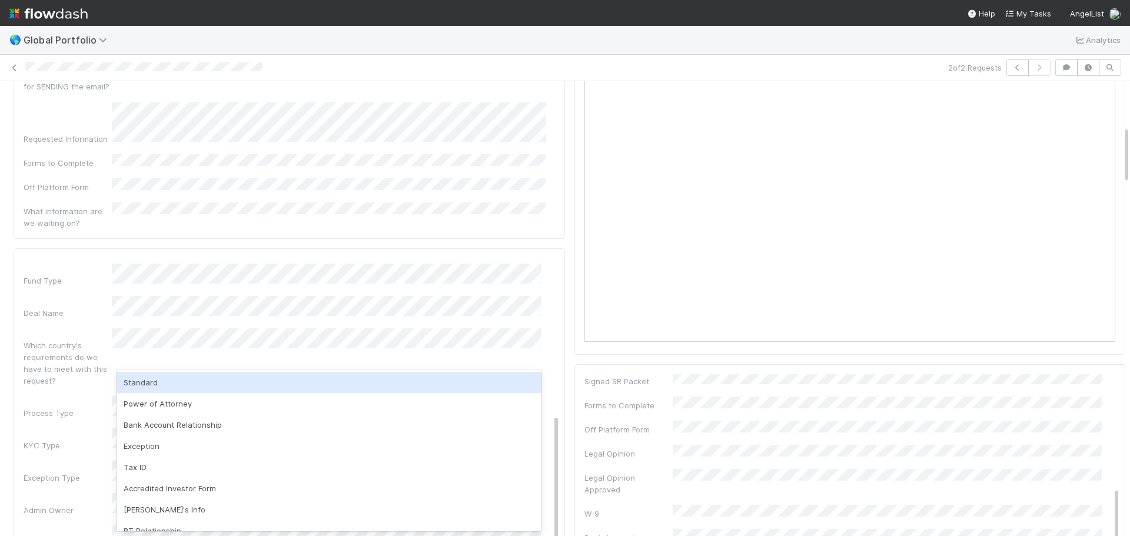
click at [178, 387] on div "Standard" at bounding box center [329, 382] width 425 height 21
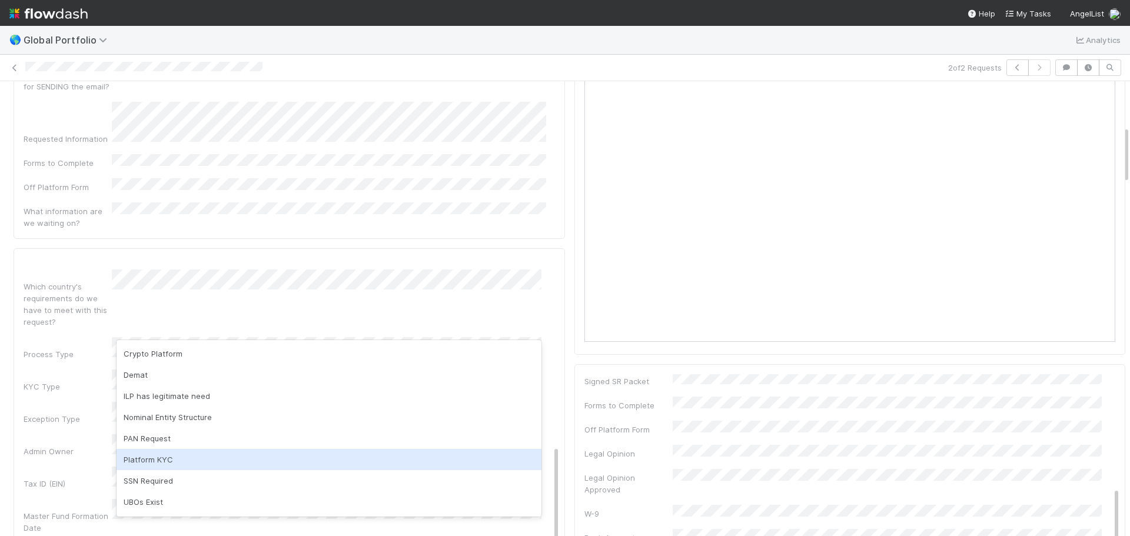
scroll to position [82, 0]
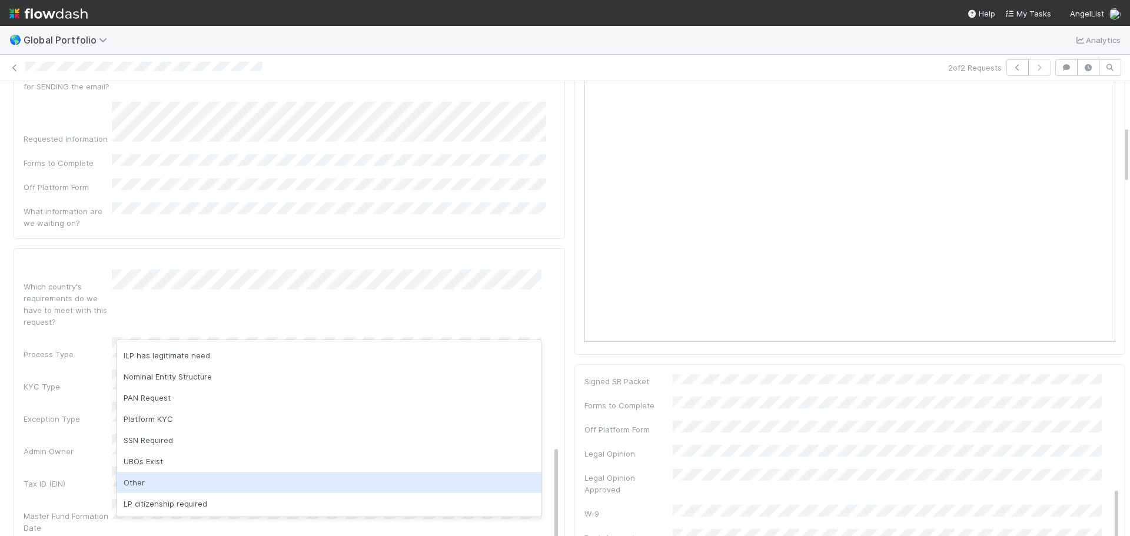
click at [162, 486] on div "Other" at bounding box center [329, 482] width 425 height 21
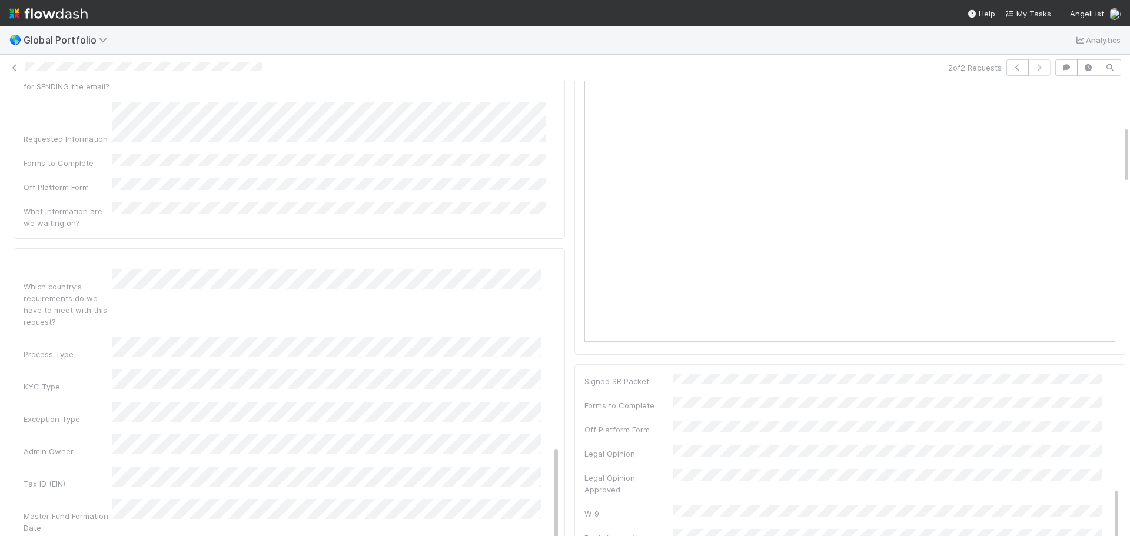
click at [549, 299] on div "Basic Info Save Cancel Admin Notes Possible Duplicate task Primary Front Convo …" at bounding box center [296, 378] width 545 height 947
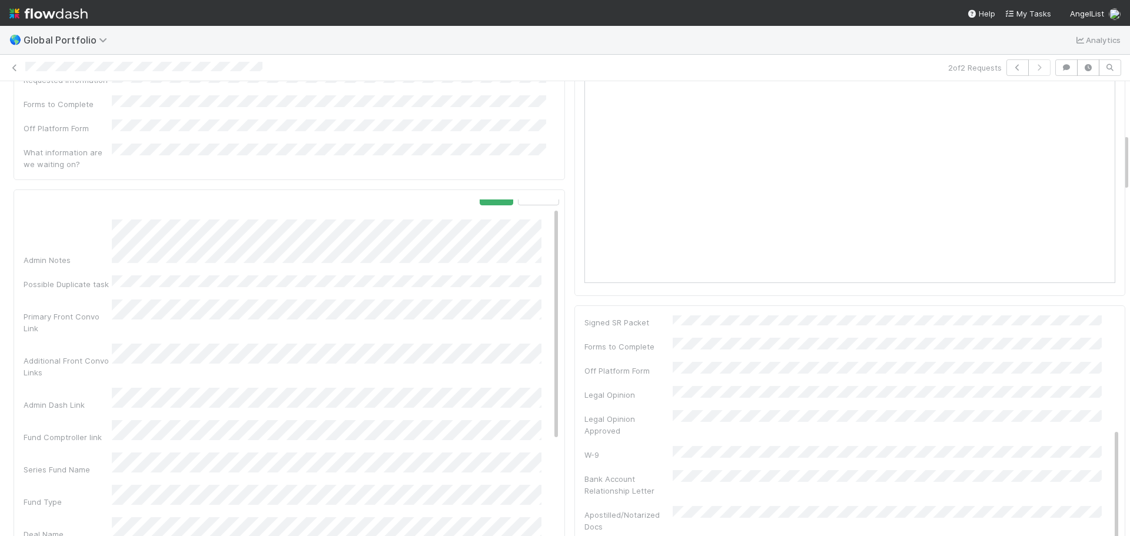
scroll to position [0, 0]
click at [487, 200] on button "Save" at bounding box center [497, 210] width 34 height 20
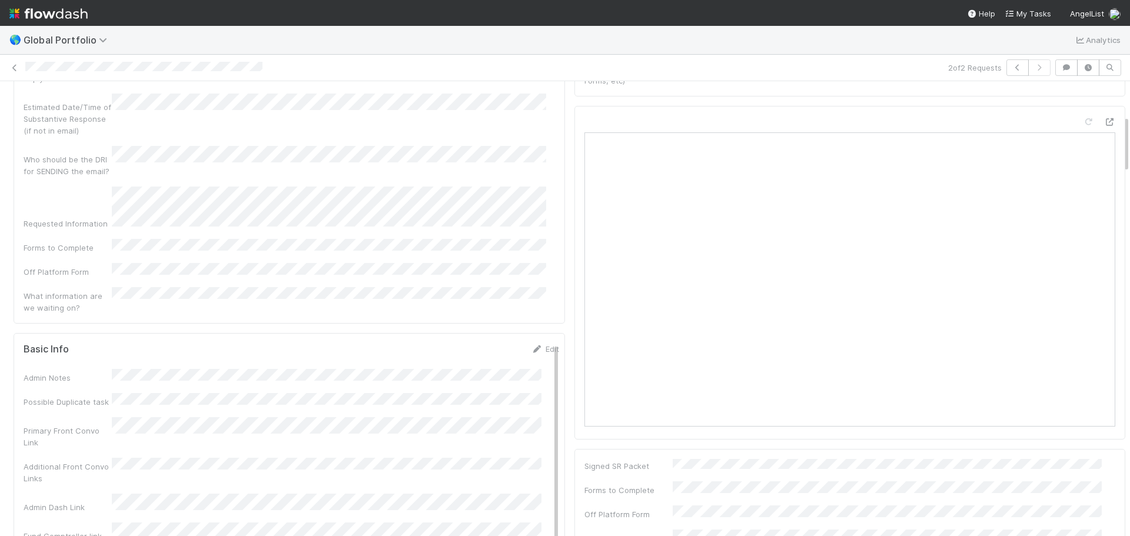
scroll to position [236, 0]
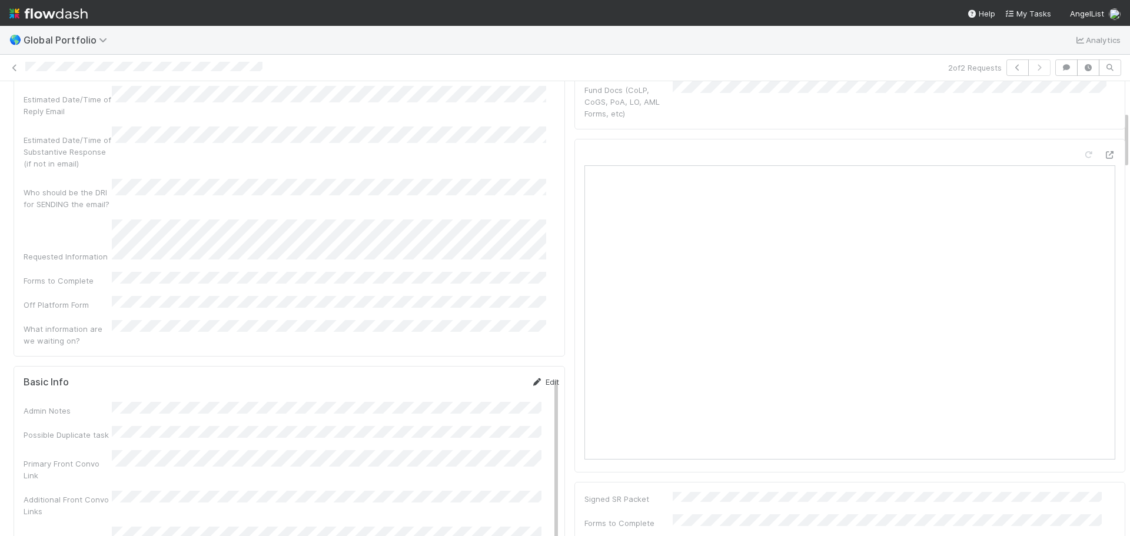
click at [532, 377] on link "Edit" at bounding box center [546, 381] width 28 height 9
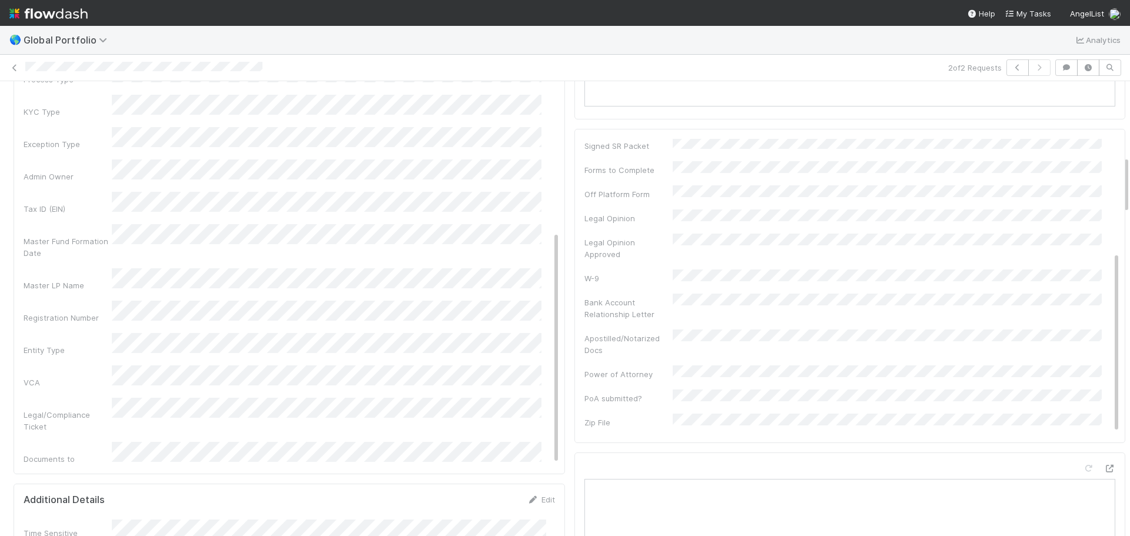
scroll to position [393, 0]
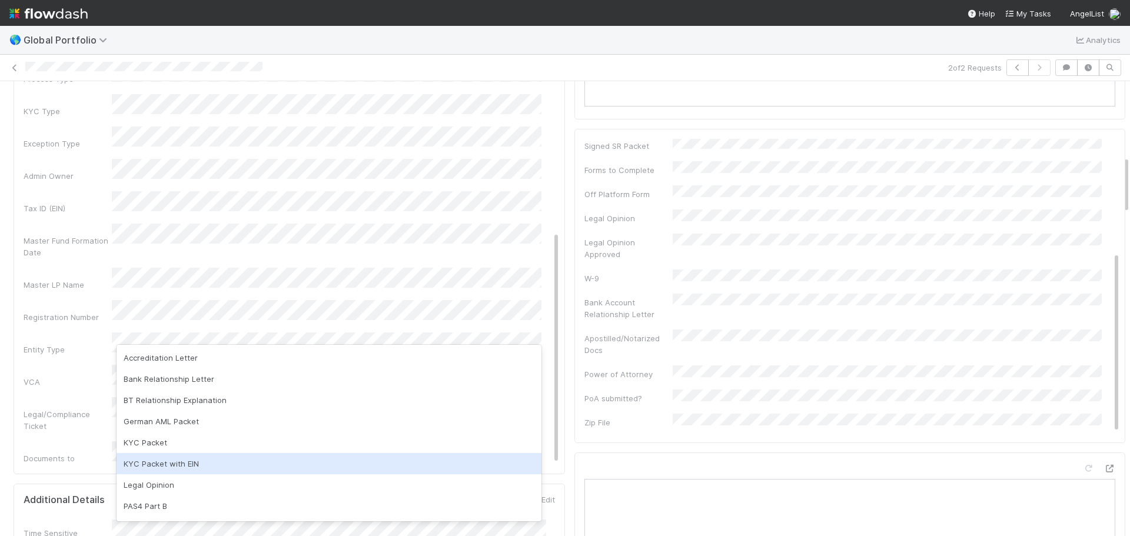
click at [198, 467] on div "KYC Packet with EIN" at bounding box center [329, 463] width 425 height 21
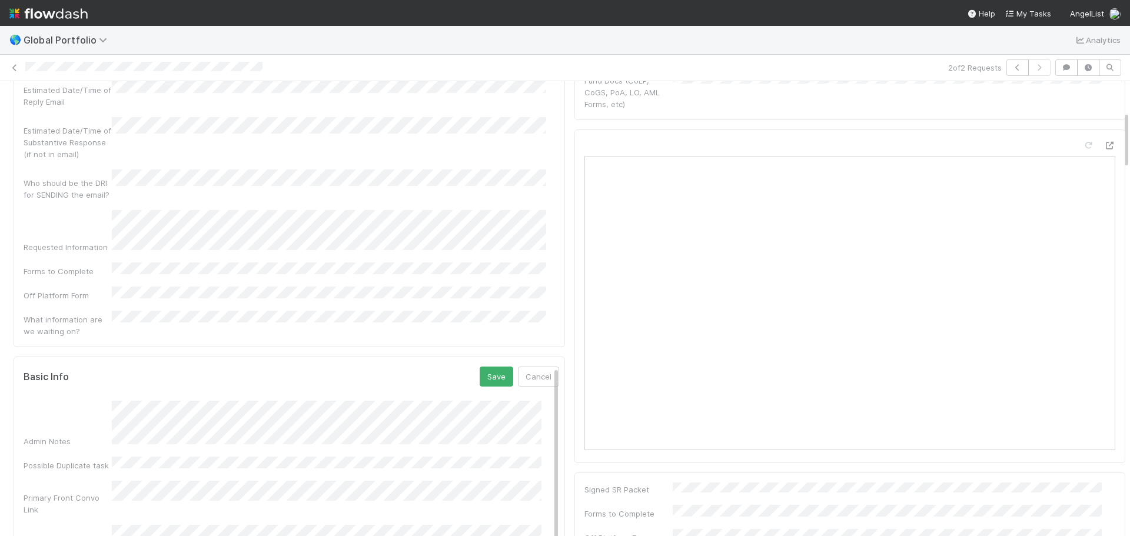
scroll to position [236, 0]
click at [481, 376] on button "Save" at bounding box center [497, 386] width 34 height 20
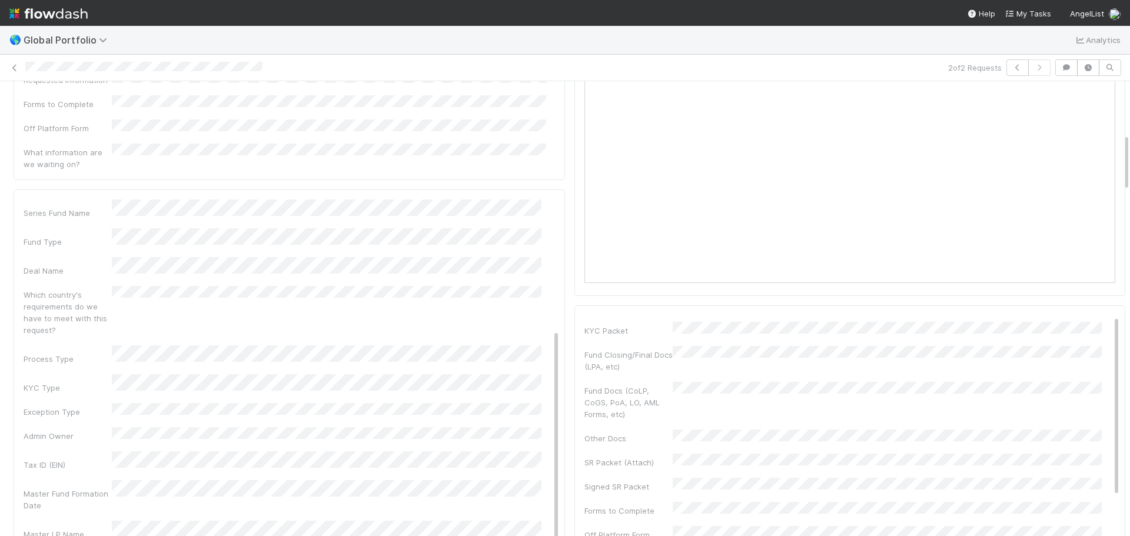
scroll to position [0, 0]
click at [1092, 322] on link "Edit" at bounding box center [1106, 321] width 28 height 9
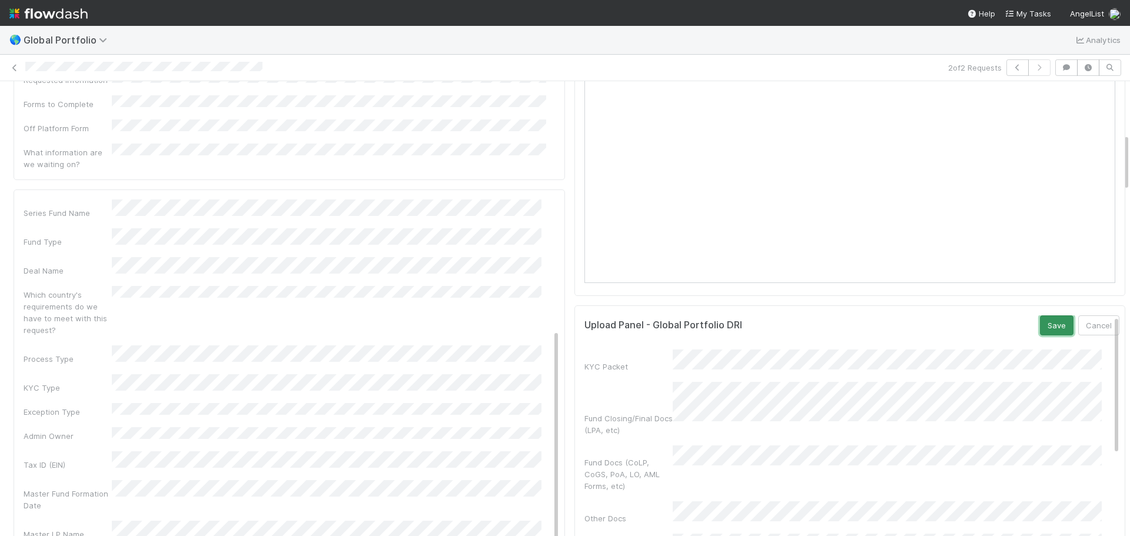
click at [1040, 329] on button "Save" at bounding box center [1057, 326] width 34 height 20
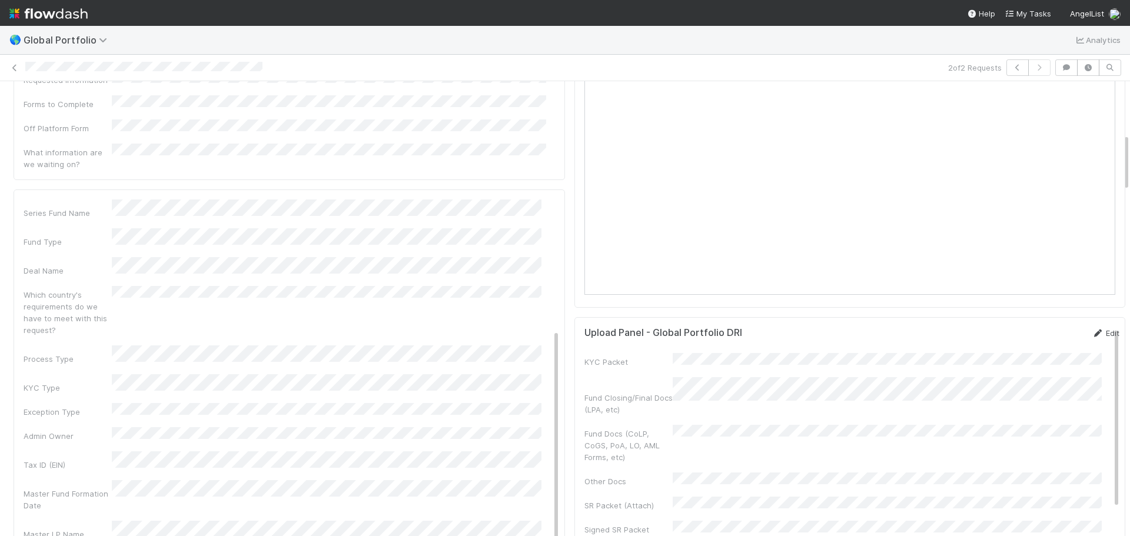
click at [1092, 329] on link "Edit" at bounding box center [1106, 333] width 28 height 9
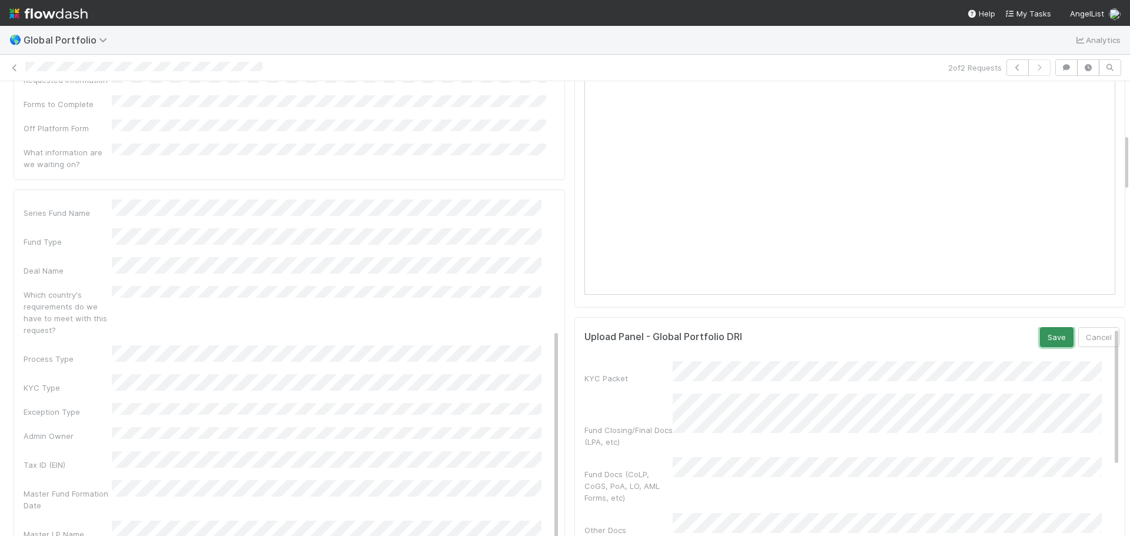
click at [1040, 329] on button "Save" at bounding box center [1057, 337] width 34 height 20
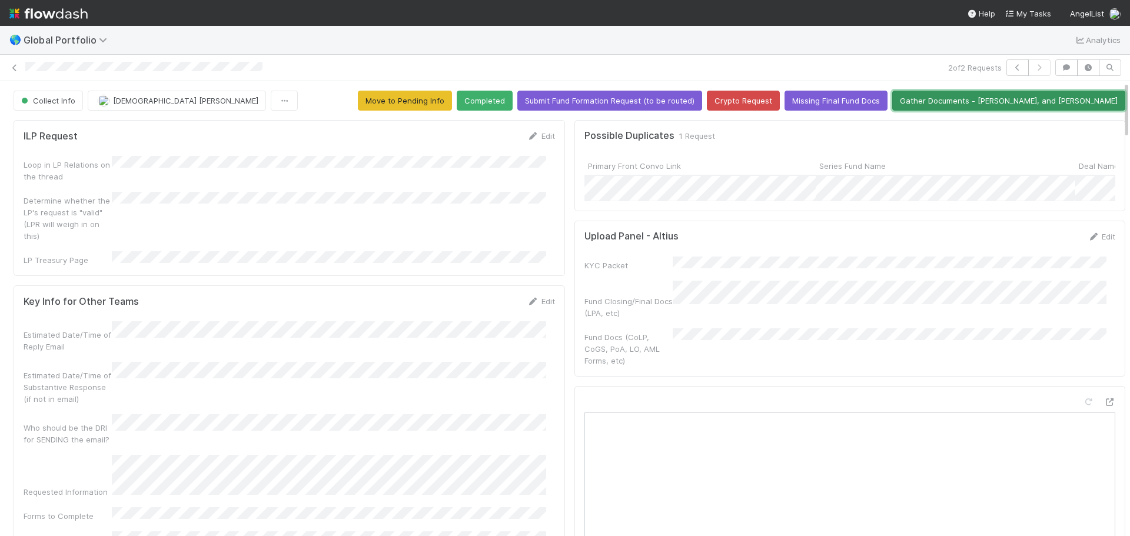
click at [1004, 104] on button "Gather Documents - [PERSON_NAME], and [PERSON_NAME]" at bounding box center [1009, 101] width 233 height 20
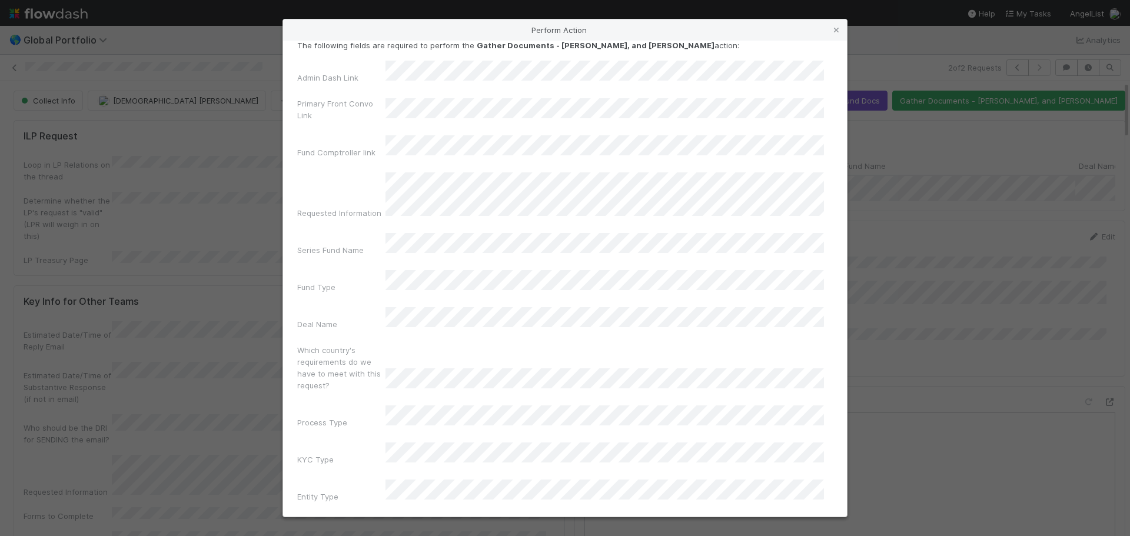
scroll to position [19, 0]
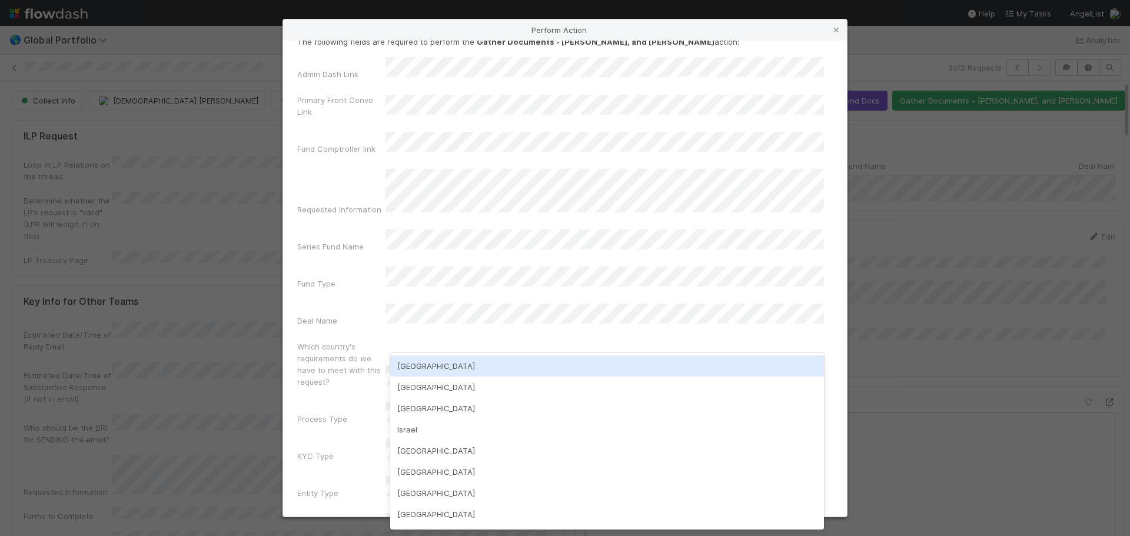
click at [457, 373] on div "[GEOGRAPHIC_DATA]" at bounding box center [607, 366] width 434 height 21
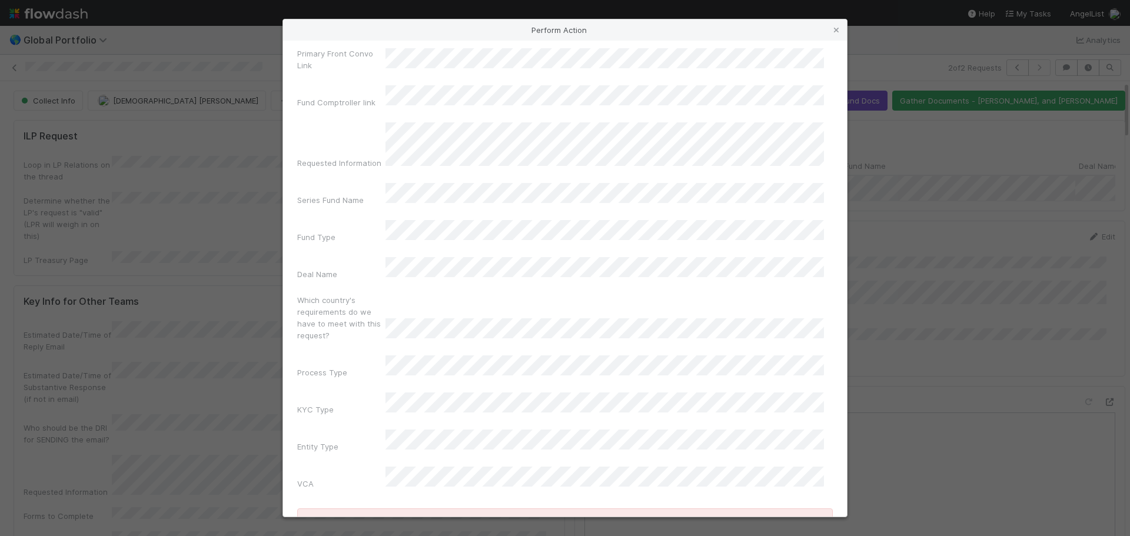
scroll to position [67, 0]
click at [840, 32] on icon at bounding box center [837, 30] width 12 height 8
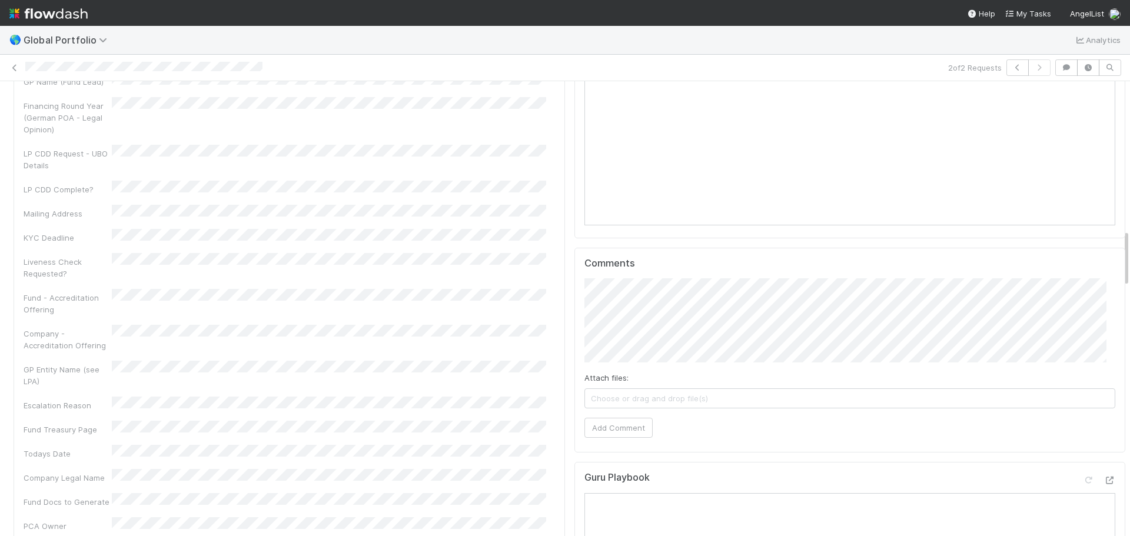
scroll to position [1178, 0]
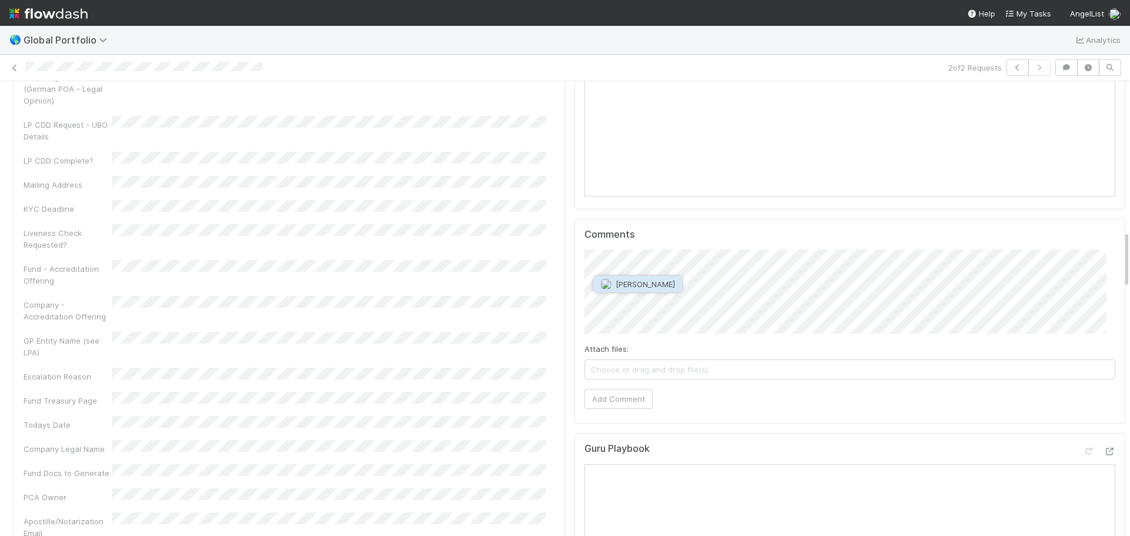
click at [657, 284] on span "[PERSON_NAME]" at bounding box center [645, 284] width 59 height 9
click at [725, 299] on span "[PERSON_NAME]" at bounding box center [711, 300] width 59 height 9
click at [619, 389] on button "Add Comment" at bounding box center [619, 399] width 68 height 20
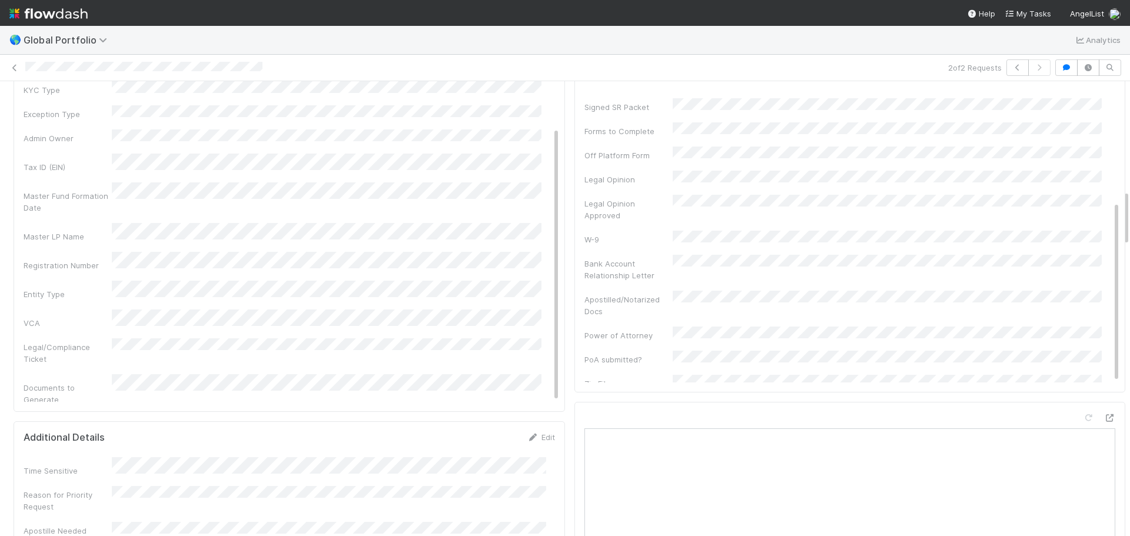
scroll to position [648, 0]
click at [1029, 141] on div "KYC Packet Fund Closing/Final Docs (LPA, etc) Fund Docs (CoLP, CoGS, PoA, LO, A…" at bounding box center [853, 200] width 536 height 532
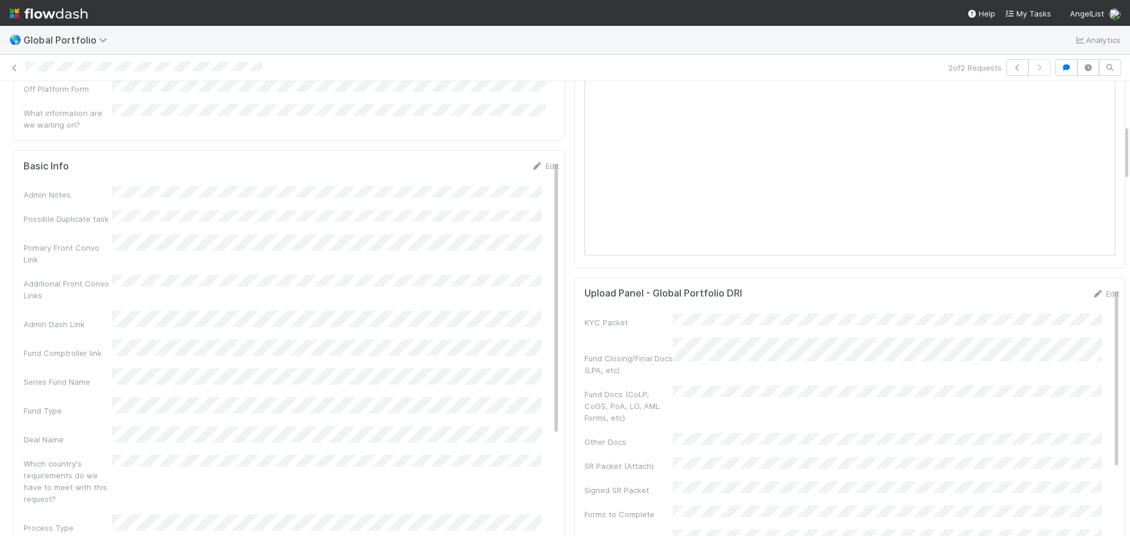
scroll to position [353, 0]
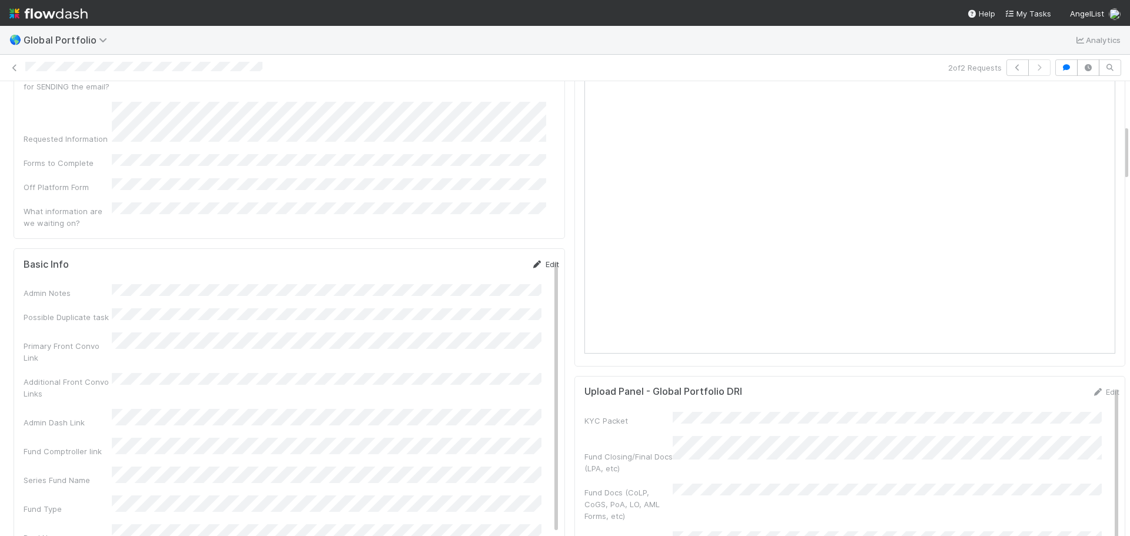
click at [532, 260] on link "Edit" at bounding box center [546, 264] width 28 height 9
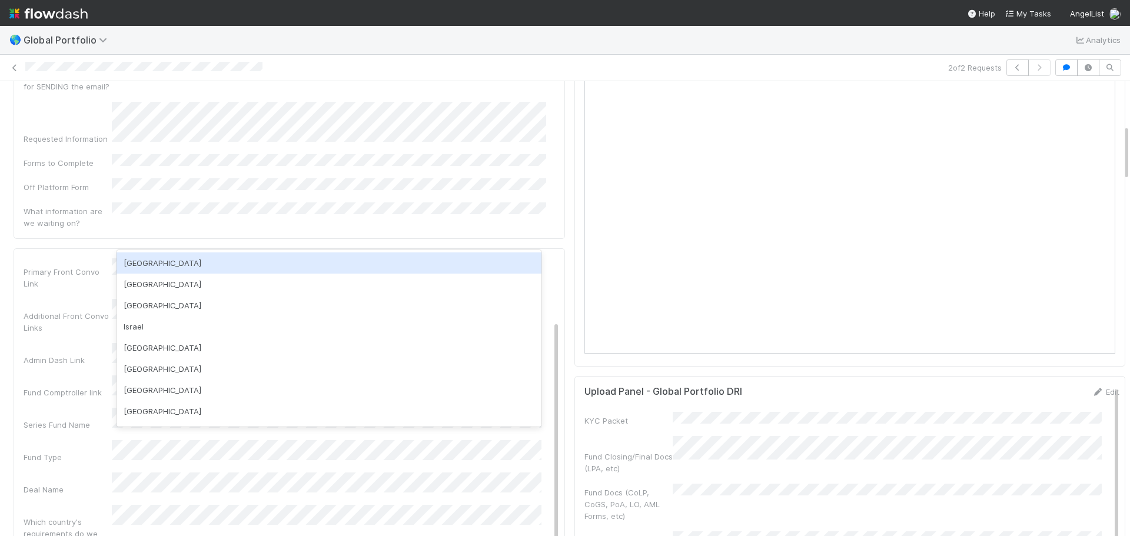
click at [163, 269] on div "[GEOGRAPHIC_DATA]" at bounding box center [329, 263] width 425 height 21
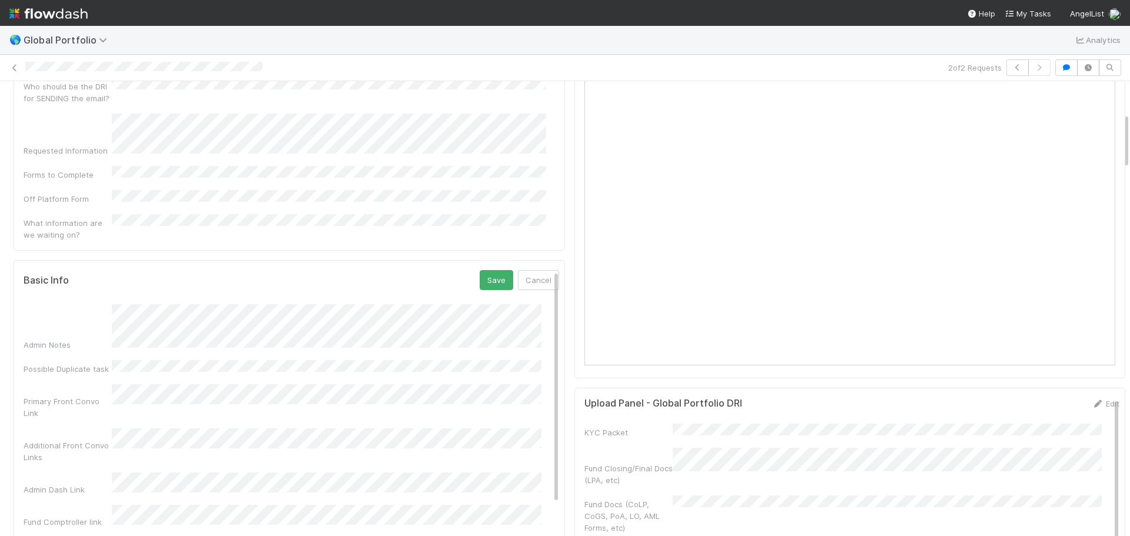
scroll to position [236, 0]
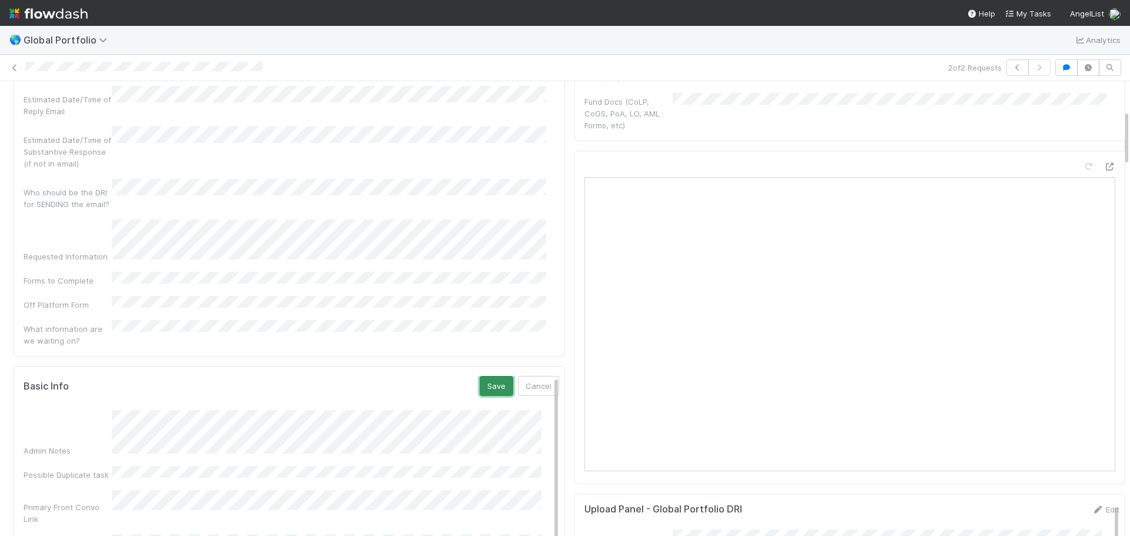
click at [480, 376] on button "Save" at bounding box center [497, 386] width 34 height 20
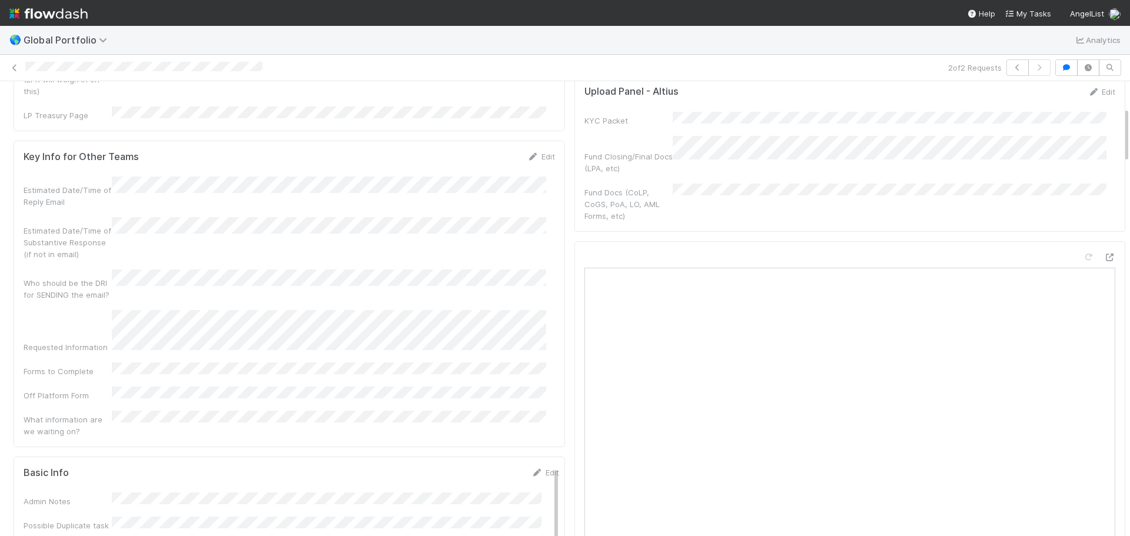
scroll to position [0, 0]
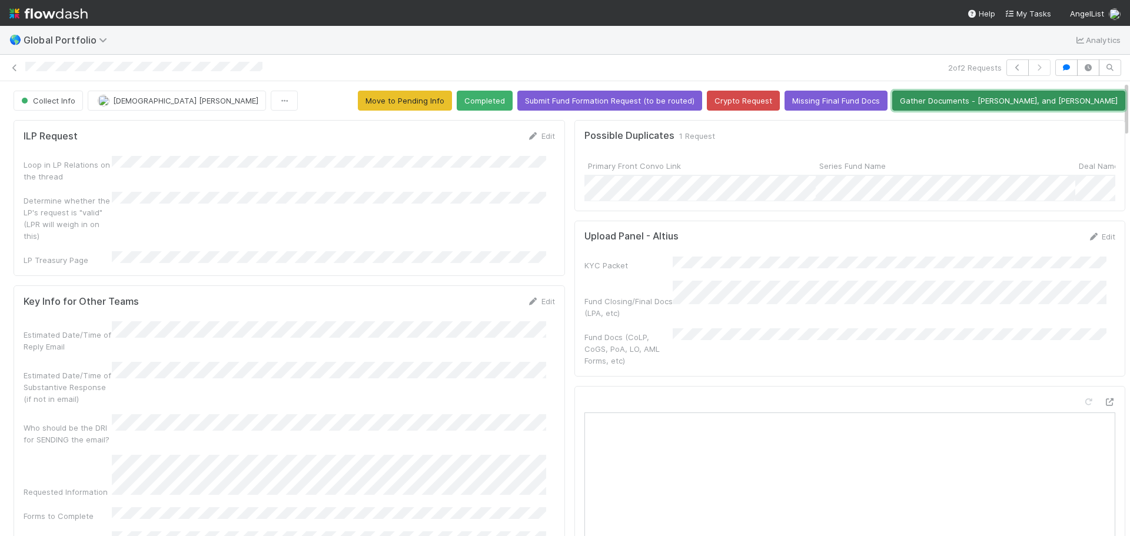
click at [1030, 104] on button "Gather Documents - [PERSON_NAME], and [PERSON_NAME]" at bounding box center [1009, 101] width 233 height 20
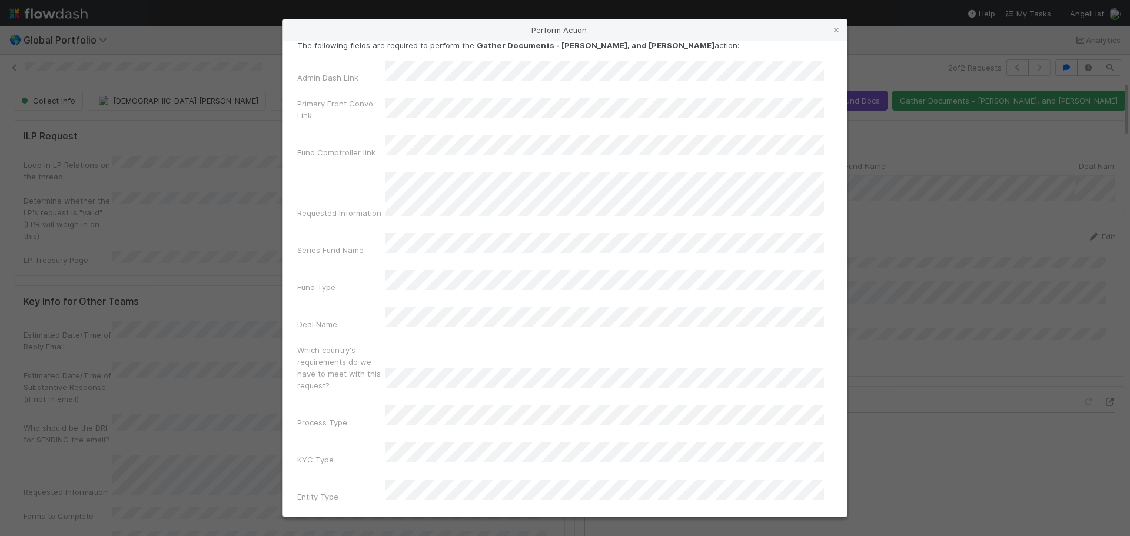
scroll to position [19, 0]
click at [839, 32] on icon at bounding box center [837, 30] width 12 height 8
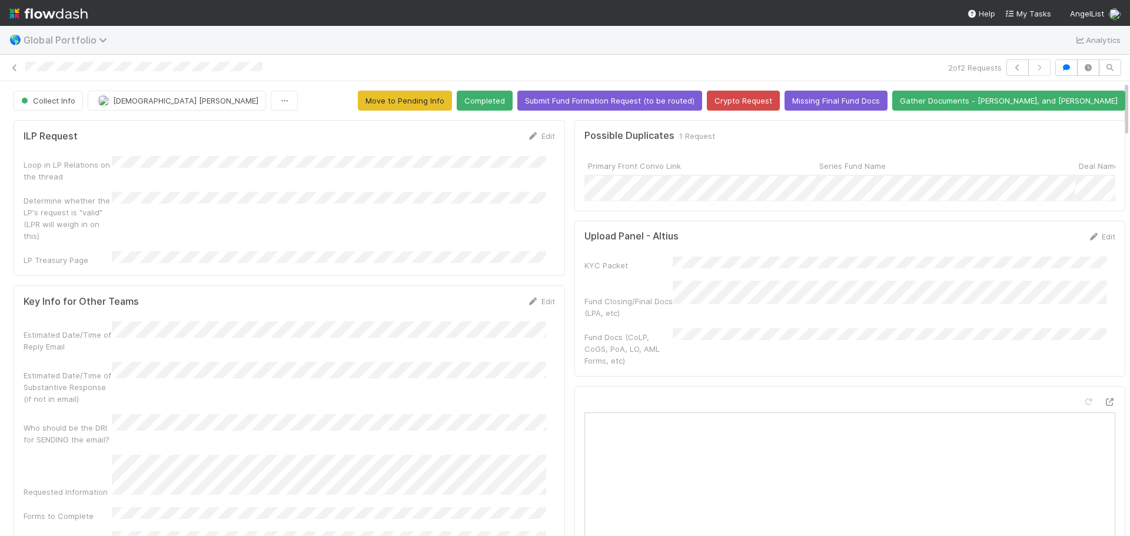
click at [96, 43] on span "Global Portfolio" at bounding box center [68, 40] width 89 height 12
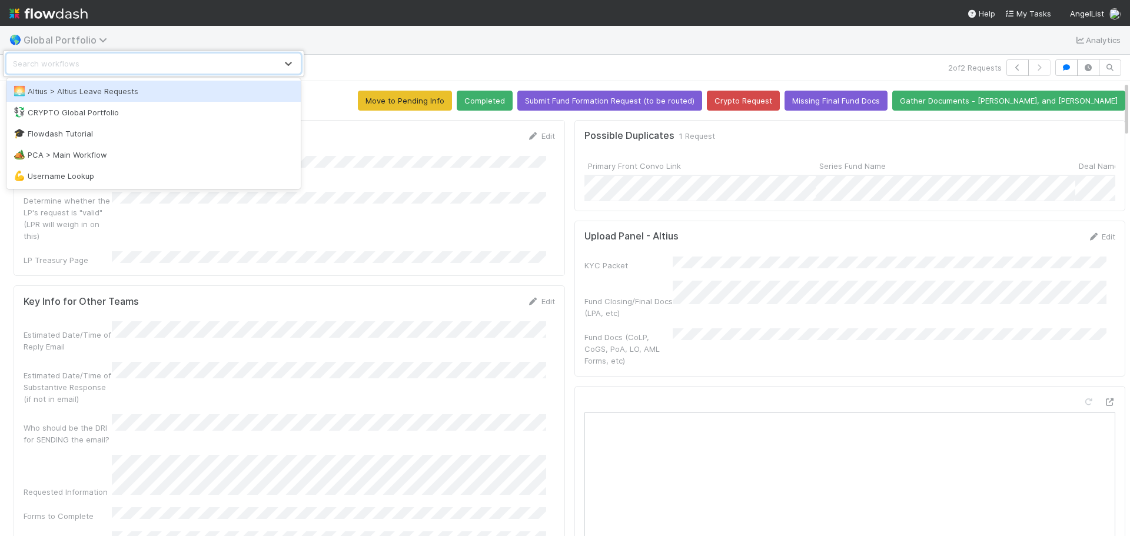
click at [96, 43] on div "option Altius > Altius Leave Requests focused, 1 of 5. 5 results available. Use…" at bounding box center [565, 268] width 1130 height 536
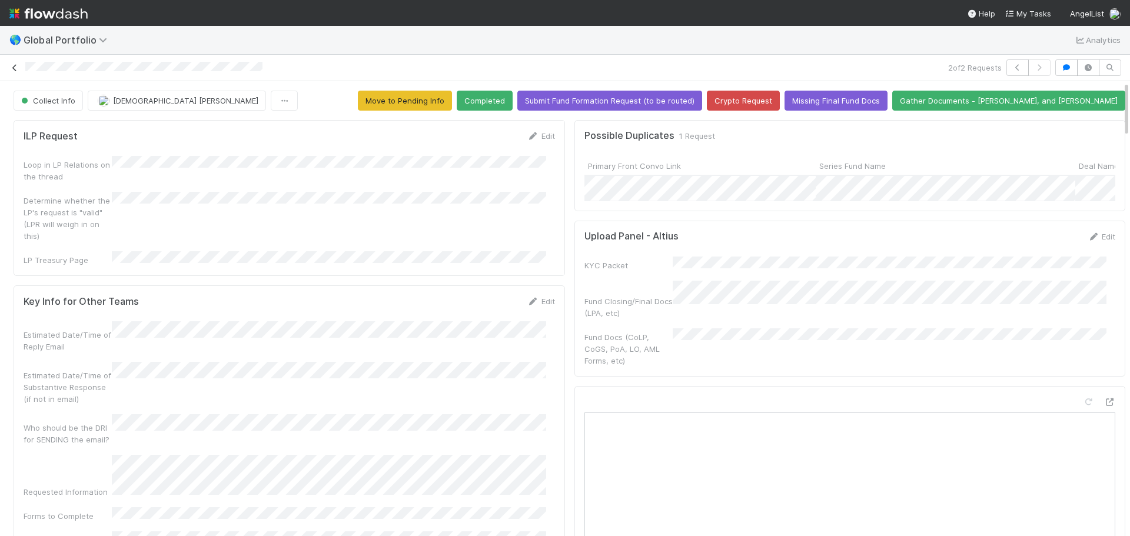
click at [11, 68] on icon at bounding box center [15, 68] width 12 height 8
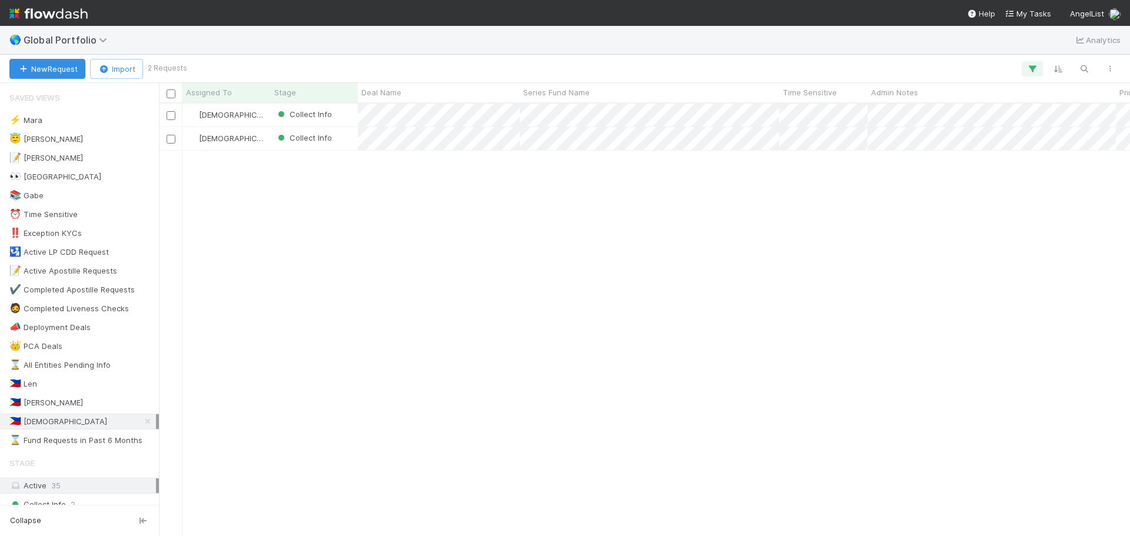
scroll to position [424, 963]
